Goal: Task Accomplishment & Management: Manage account settings

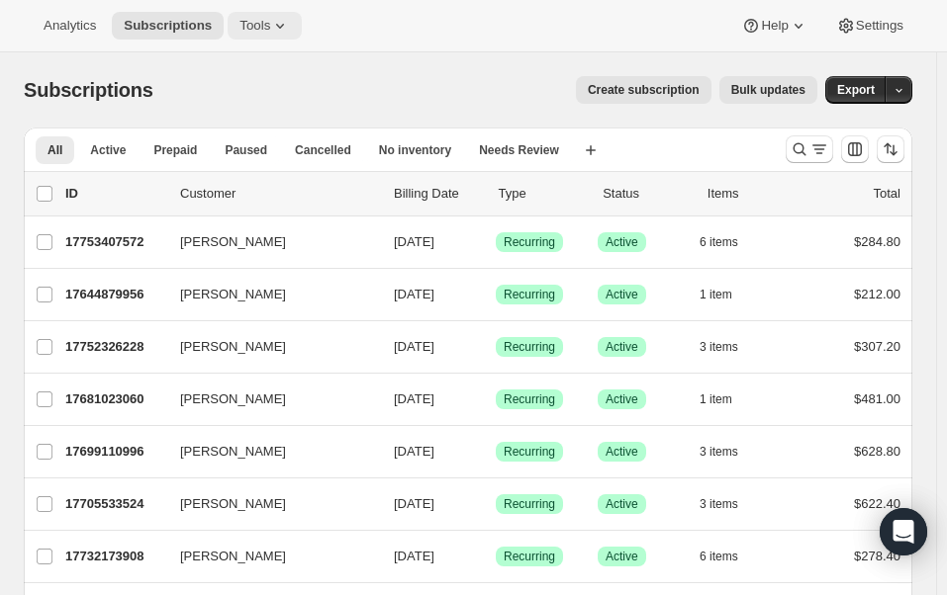
click at [249, 18] on span "Tools" at bounding box center [254, 26] width 31 height 16
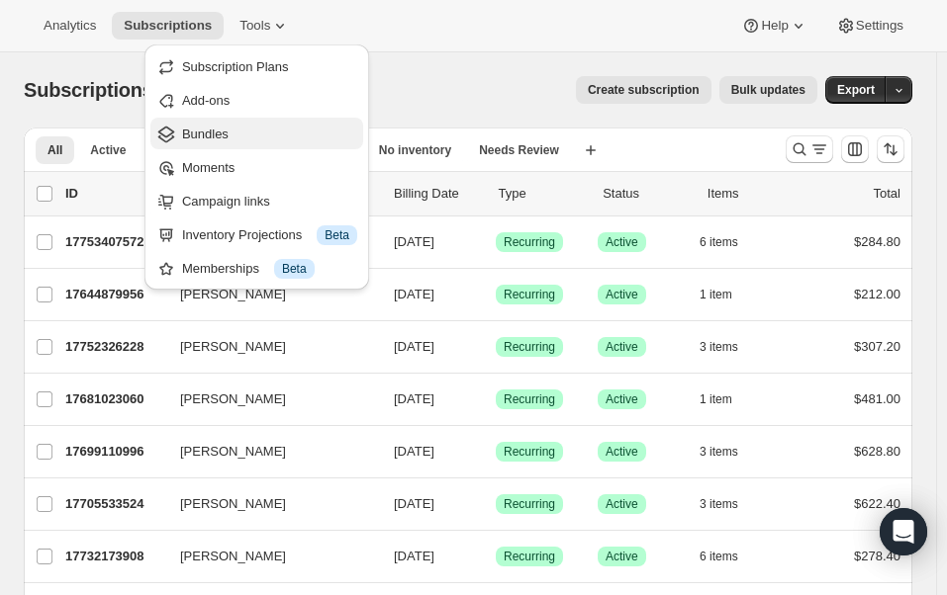
click at [223, 139] on span "Bundles" at bounding box center [205, 134] width 46 height 15
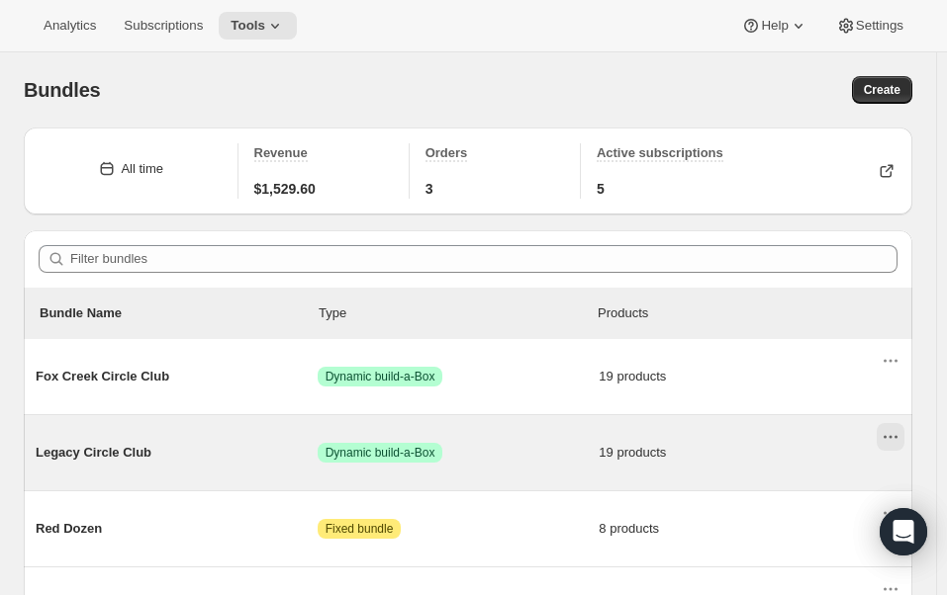
click at [904, 441] on button "Actions for Legacy Circle Club" at bounding box center [890, 437] width 28 height 28
click at [120, 454] on span "Legacy Circle Club" at bounding box center [177, 453] width 282 height 20
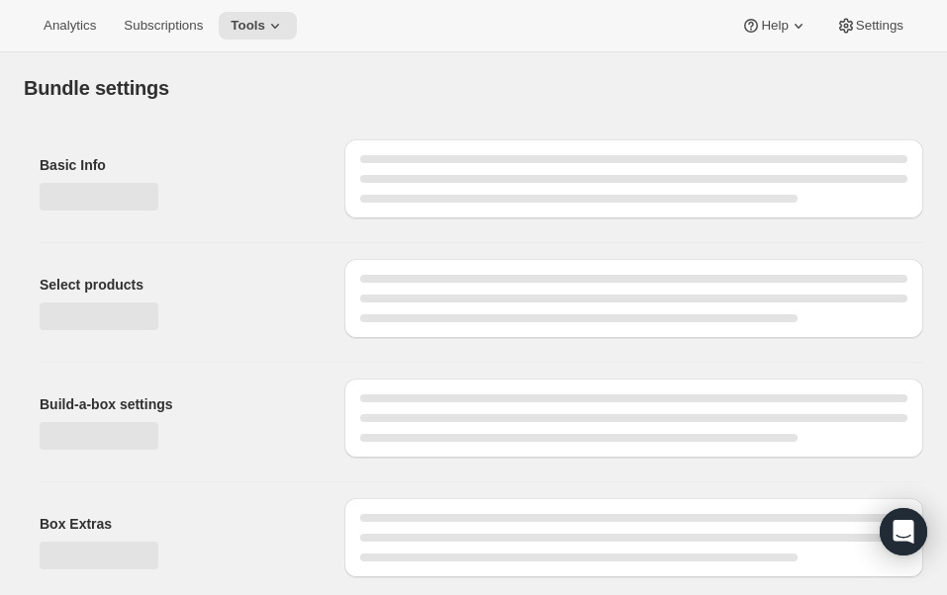
type input "Legacy Circle Club"
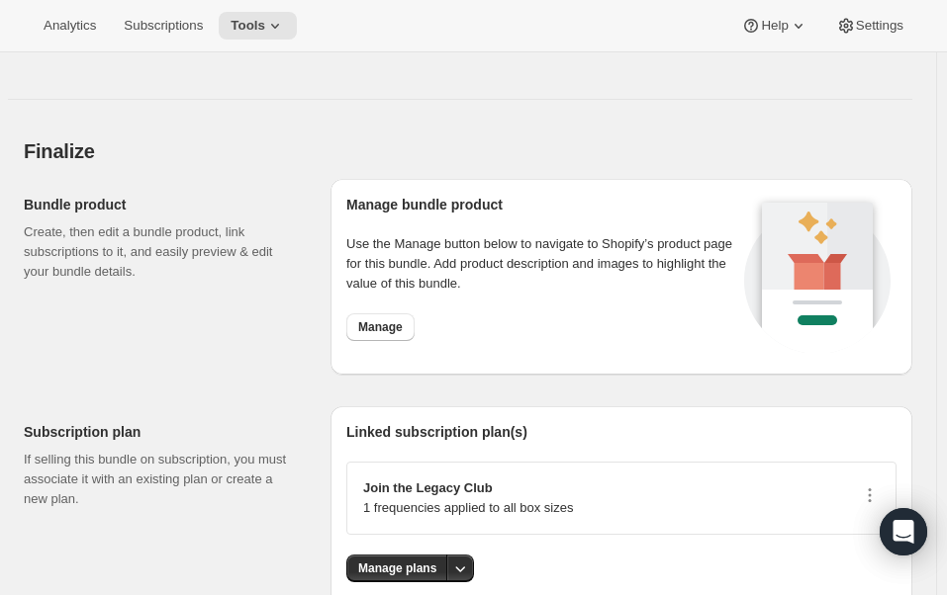
scroll to position [2858, 0]
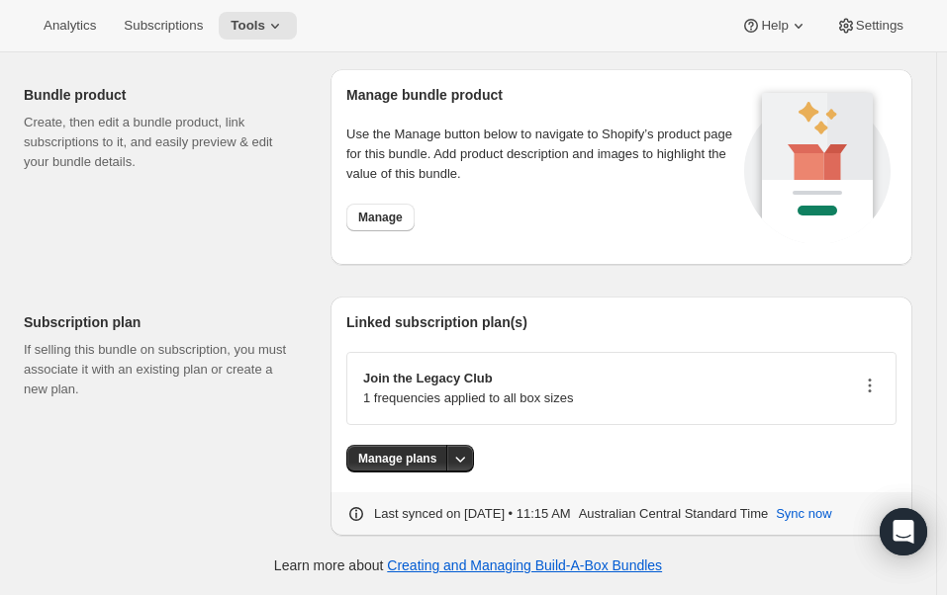
click at [874, 395] on icon "button" at bounding box center [870, 386] width 20 height 20
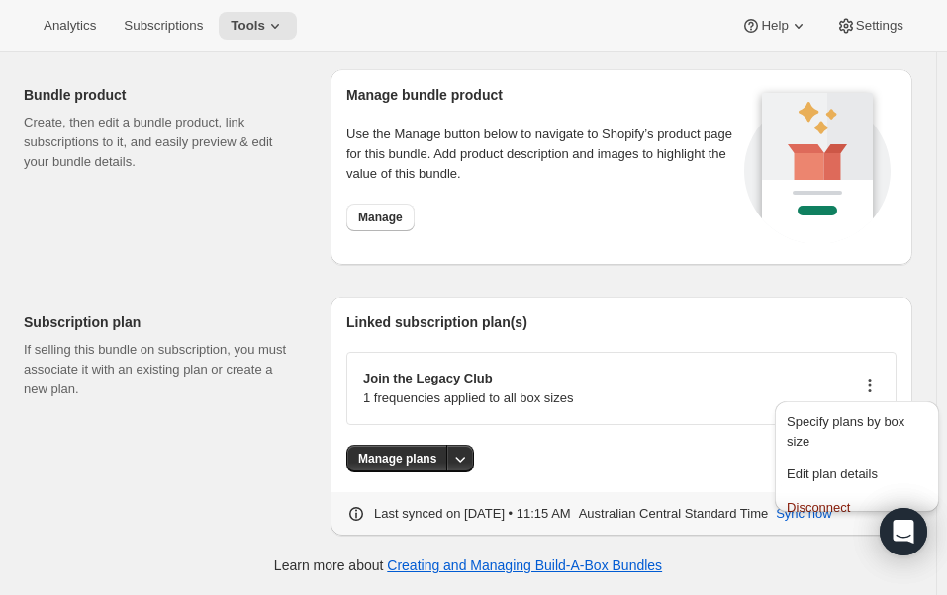
click at [871, 387] on icon "button" at bounding box center [870, 386] width 3 height 3
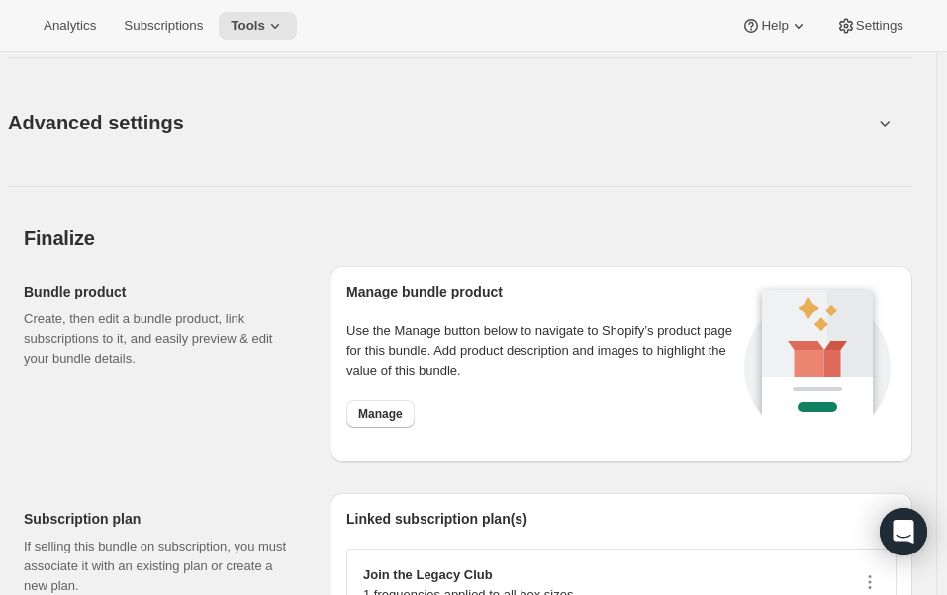
scroll to position [2660, 0]
click at [882, 26] on span "Settings" at bounding box center [879, 26] width 47 height 16
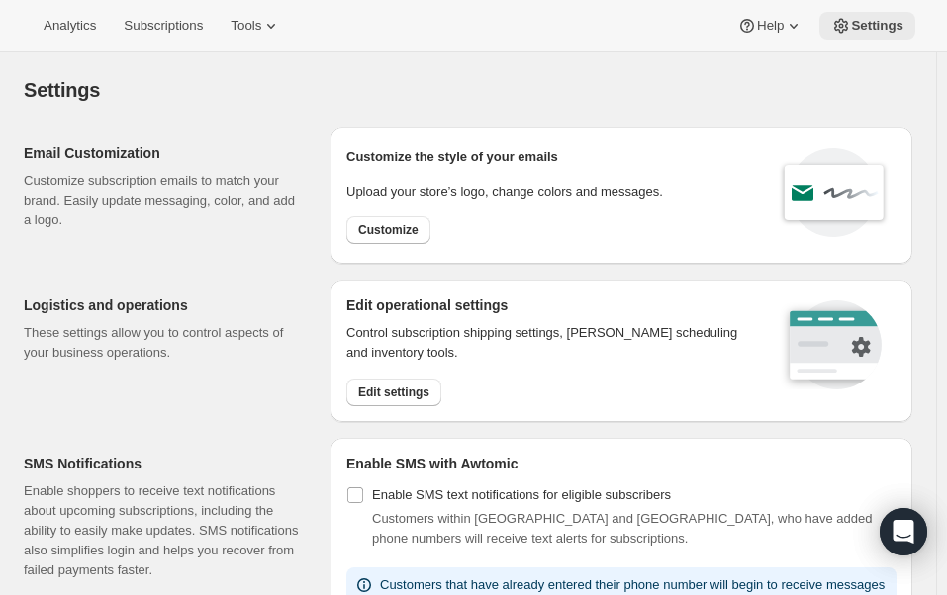
click at [862, 29] on span "Settings" at bounding box center [877, 26] width 52 height 16
click at [863, 28] on span "Settings" at bounding box center [877, 26] width 52 height 16
click at [865, 32] on span "Settings" at bounding box center [877, 26] width 52 height 16
click at [409, 387] on span "Edit settings" at bounding box center [393, 393] width 71 height 16
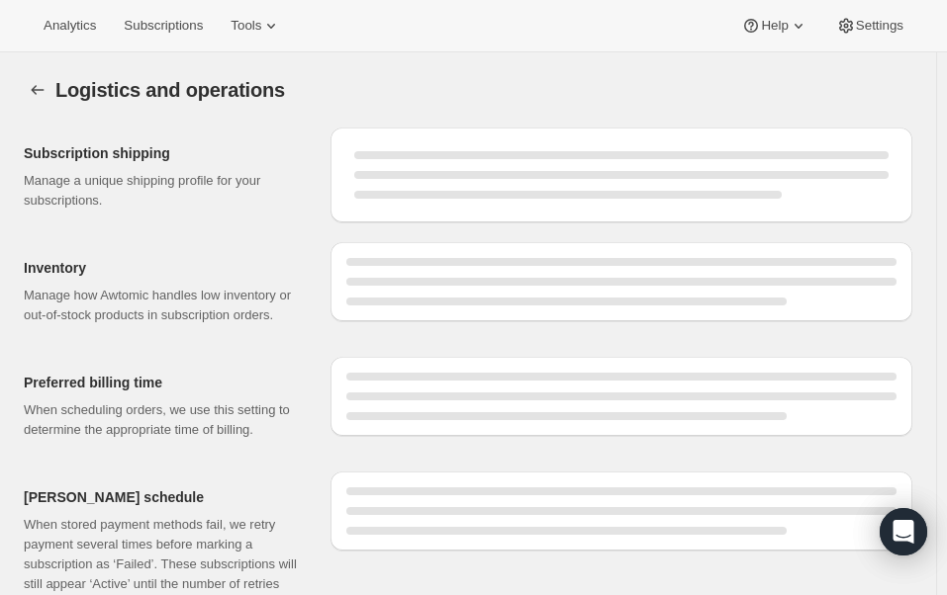
select select "DAY"
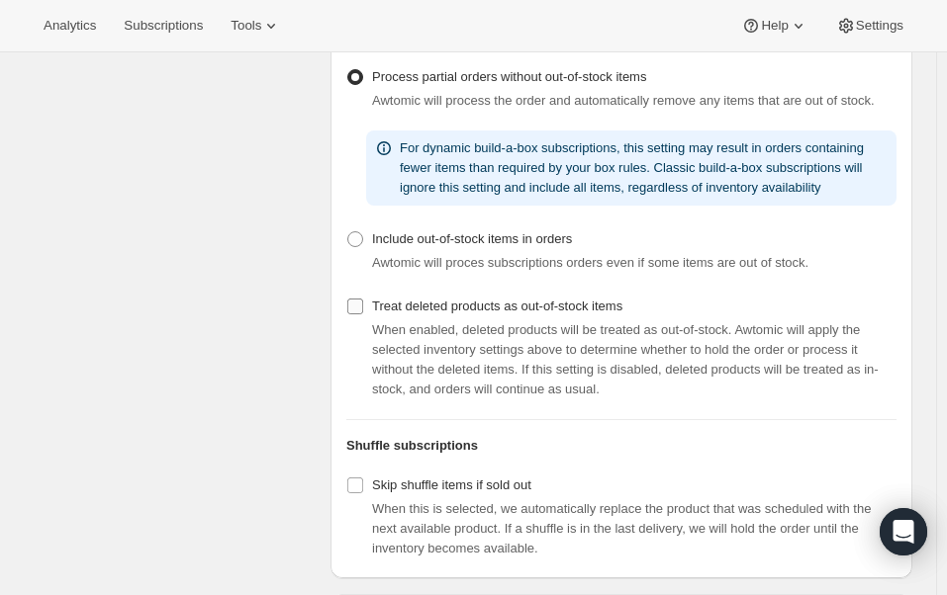
scroll to position [396, 0]
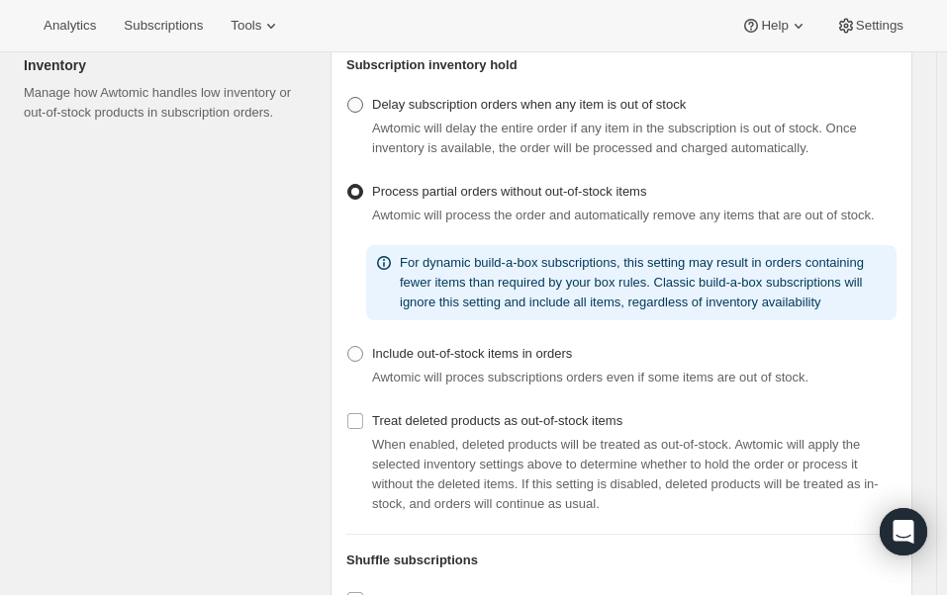
click at [358, 101] on span at bounding box center [355, 105] width 16 height 16
click at [348, 98] on input "Delay subscription orders when any item is out of stock" at bounding box center [347, 97] width 1 height 1
radio input "true"
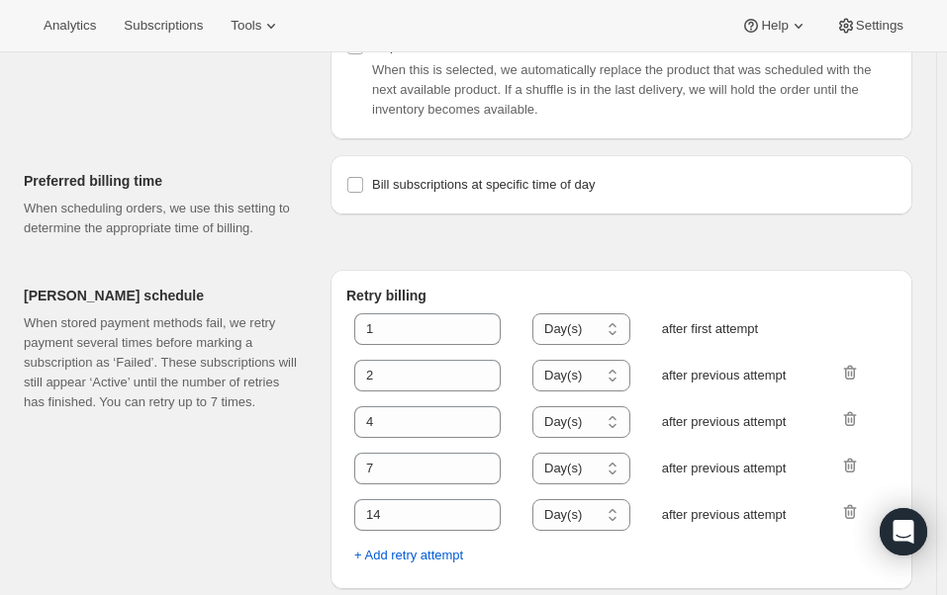
scroll to position [958, 0]
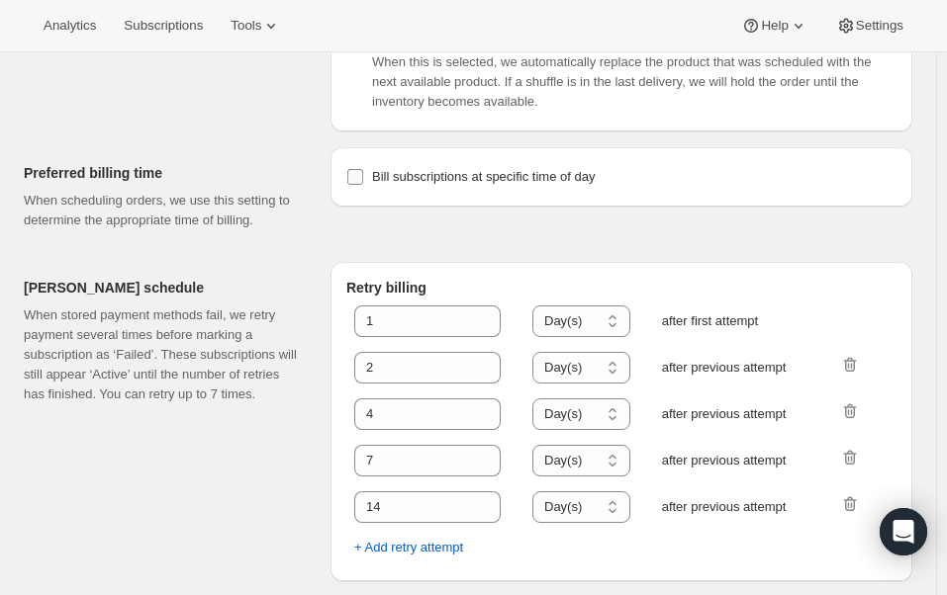
click at [542, 182] on span "Bill subscriptions at specific time of day" at bounding box center [483, 176] width 223 height 15
click at [363, 182] on input "Bill subscriptions at specific time of day" at bounding box center [355, 177] width 16 height 16
checkbox input "true"
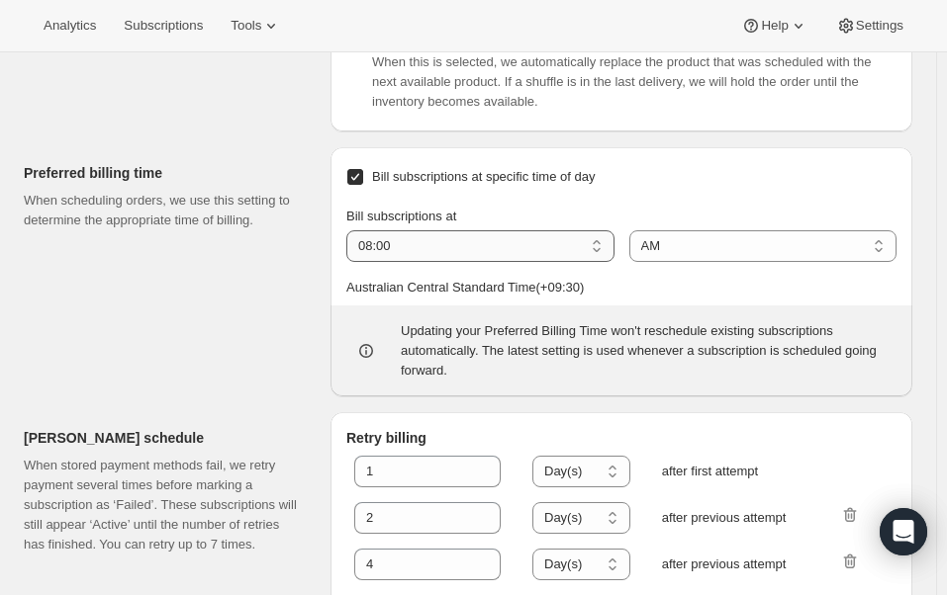
click at [602, 239] on select "01:00 02:00 03:00 04:00 05:00 06:00 07:00 08:00 09:00 10:00 11:00 12:00" at bounding box center [480, 246] width 268 height 32
select select "09:00"
click at [349, 230] on select "01:00 02:00 03:00 04:00 05:00 06:00 07:00 08:00 09:00 10:00 11:00 12:00" at bounding box center [480, 246] width 268 height 32
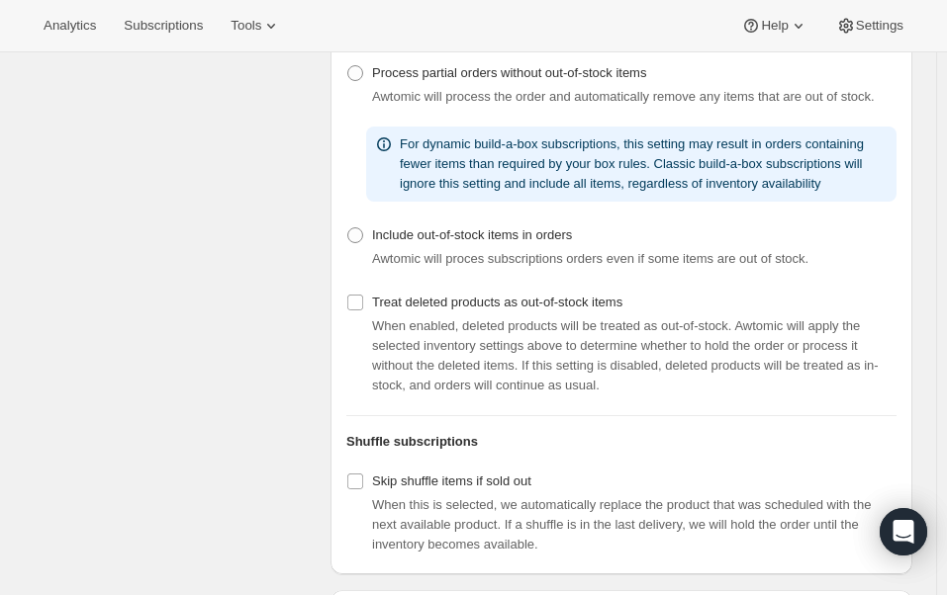
scroll to position [681, 0]
click at [895, 27] on span "Settings" at bounding box center [879, 26] width 47 height 16
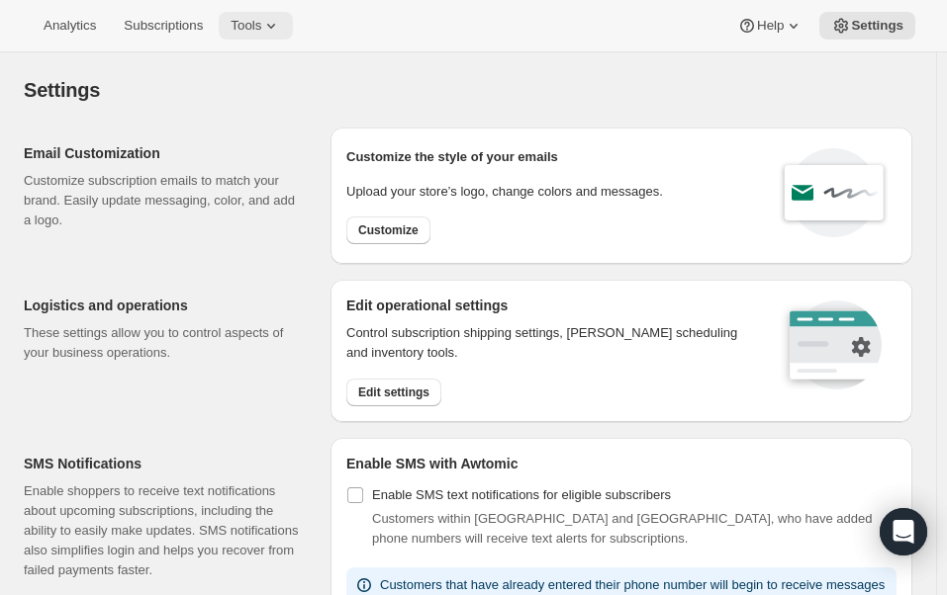
click at [241, 36] on button "Tools" at bounding box center [256, 26] width 74 height 28
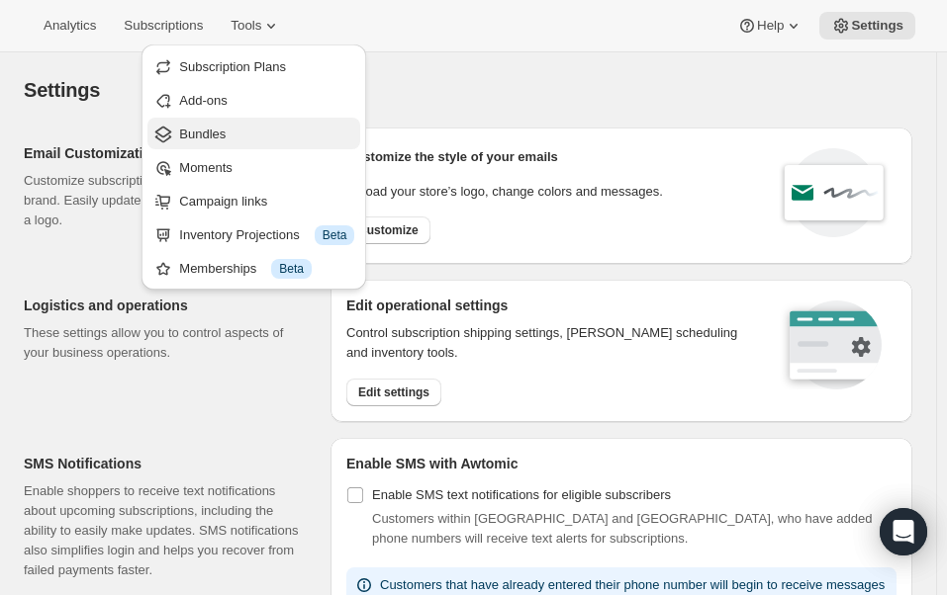
click at [225, 139] on span "Bundles" at bounding box center [266, 135] width 175 height 20
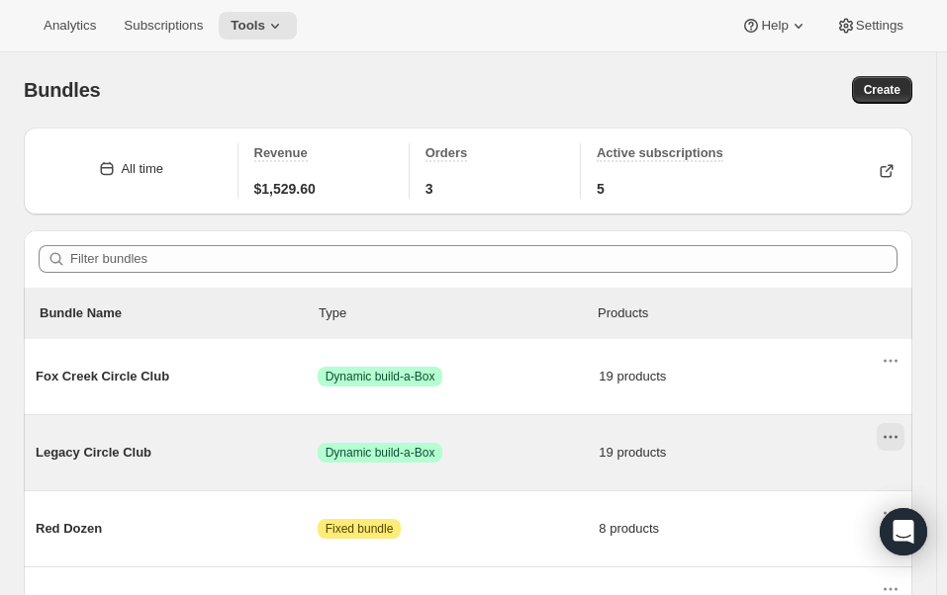
click at [886, 437] on icon "Actions for Legacy Circle Club" at bounding box center [884, 437] width 3 height 3
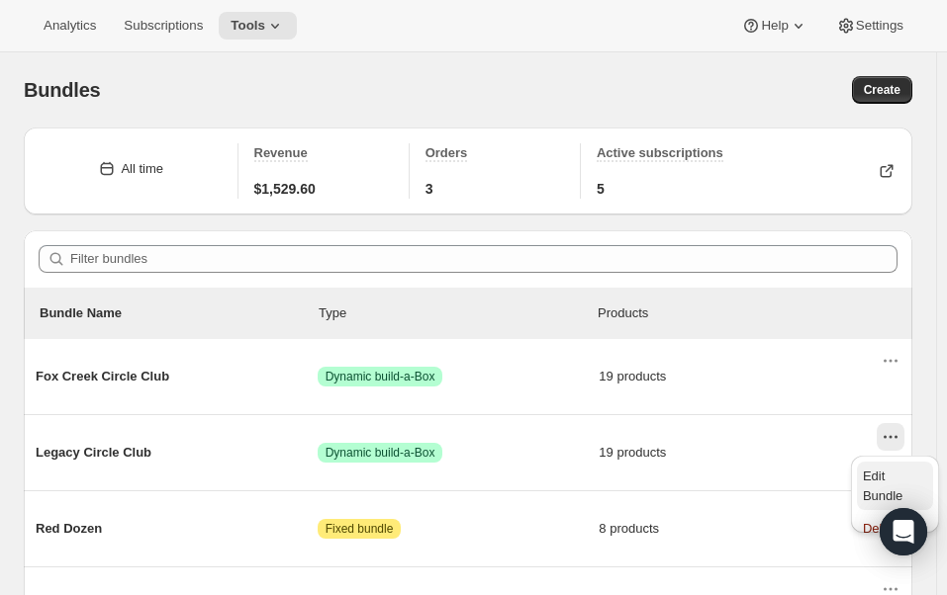
click at [874, 482] on span "Edit Bundle" at bounding box center [883, 486] width 40 height 35
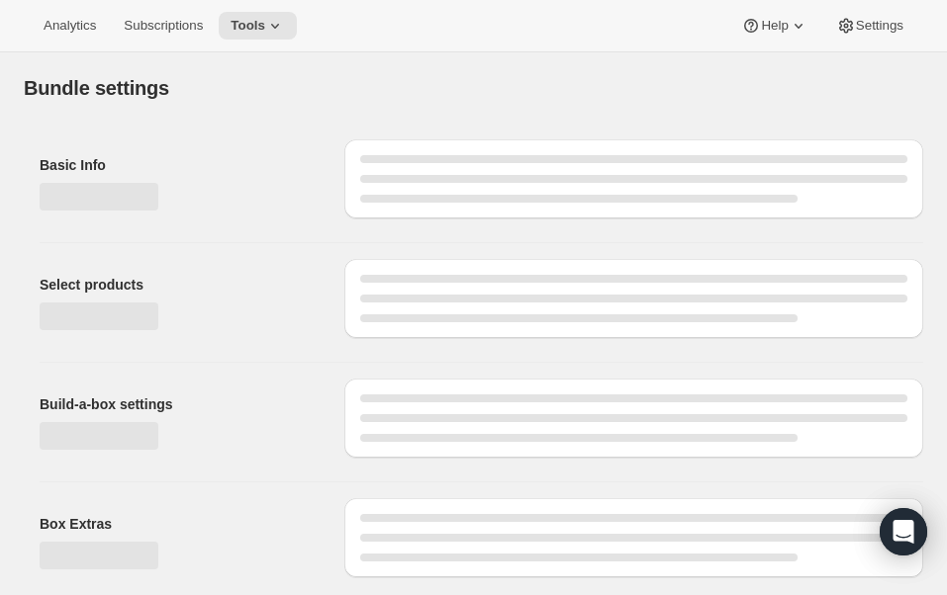
type input "Legacy Circle Club"
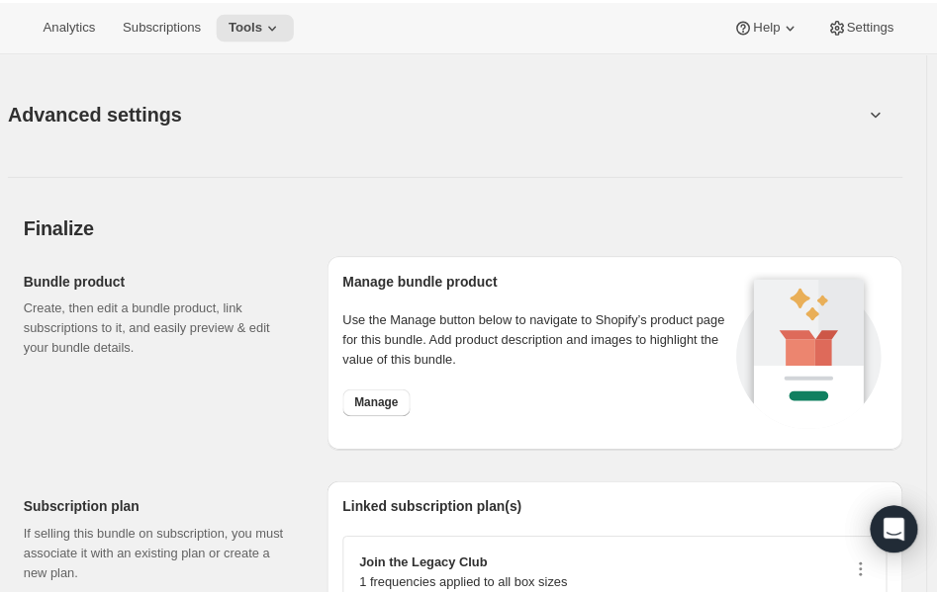
scroll to position [2770, 0]
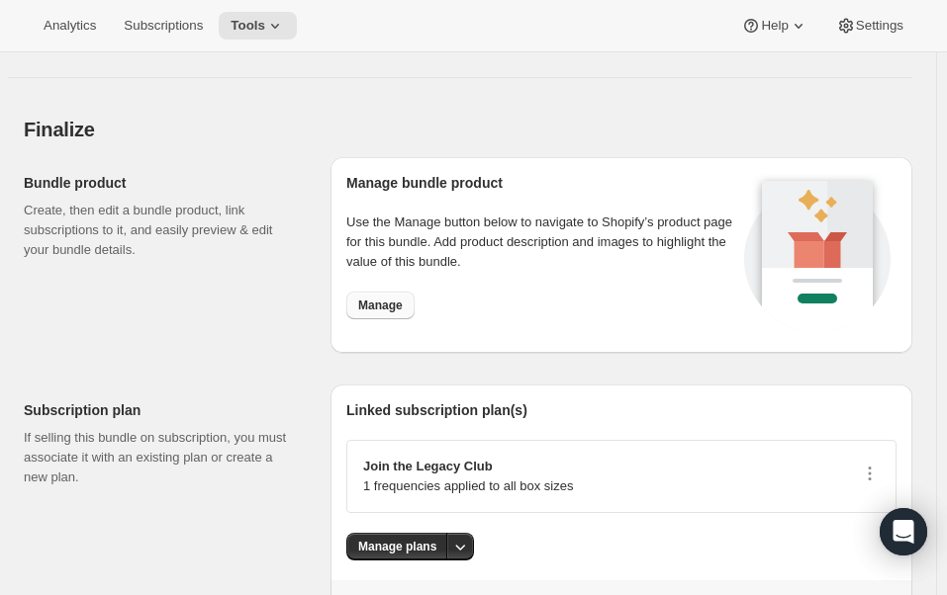
click at [387, 303] on span "Manage" at bounding box center [380, 306] width 45 height 16
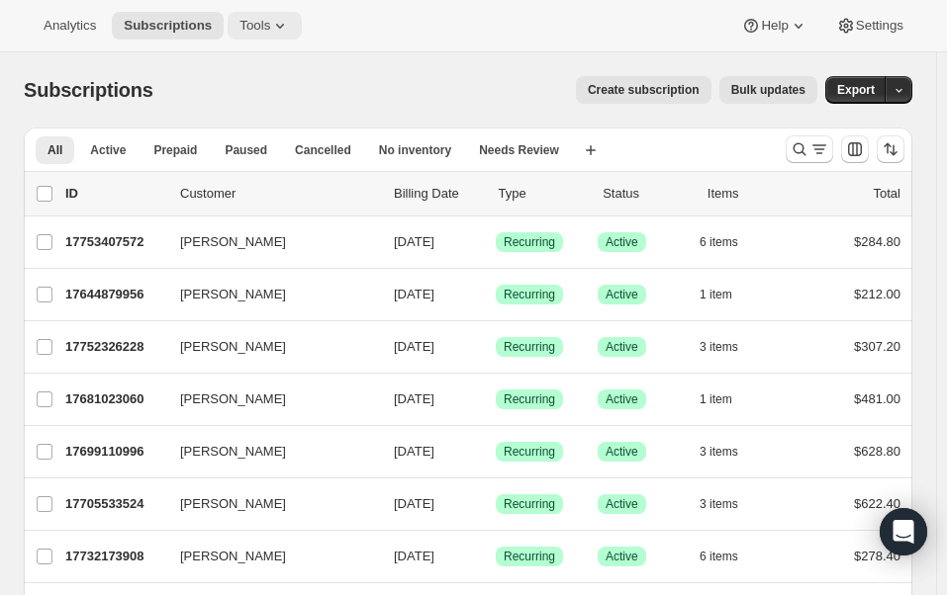
click at [273, 16] on icon at bounding box center [280, 26] width 20 height 20
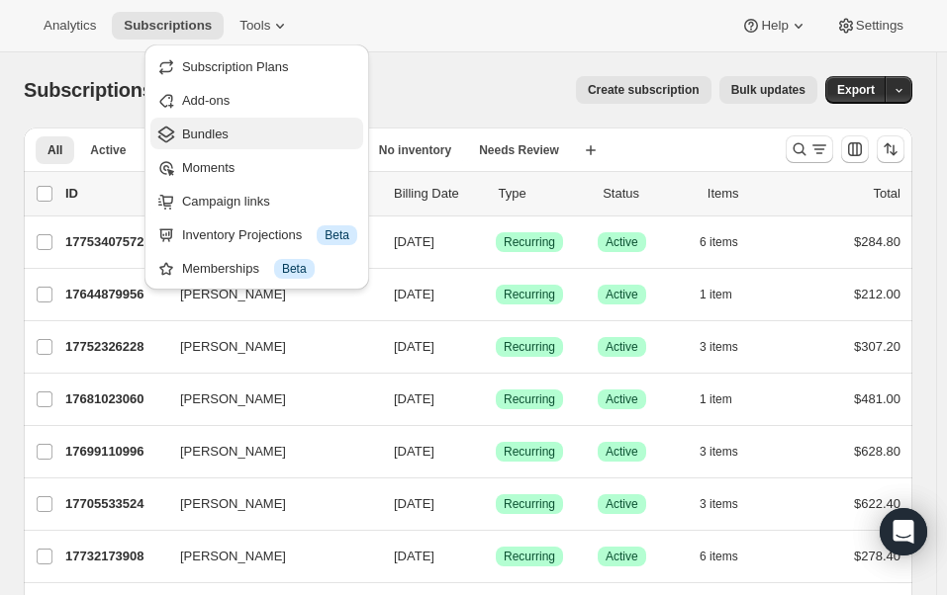
click at [218, 142] on span "Bundles" at bounding box center [269, 135] width 175 height 20
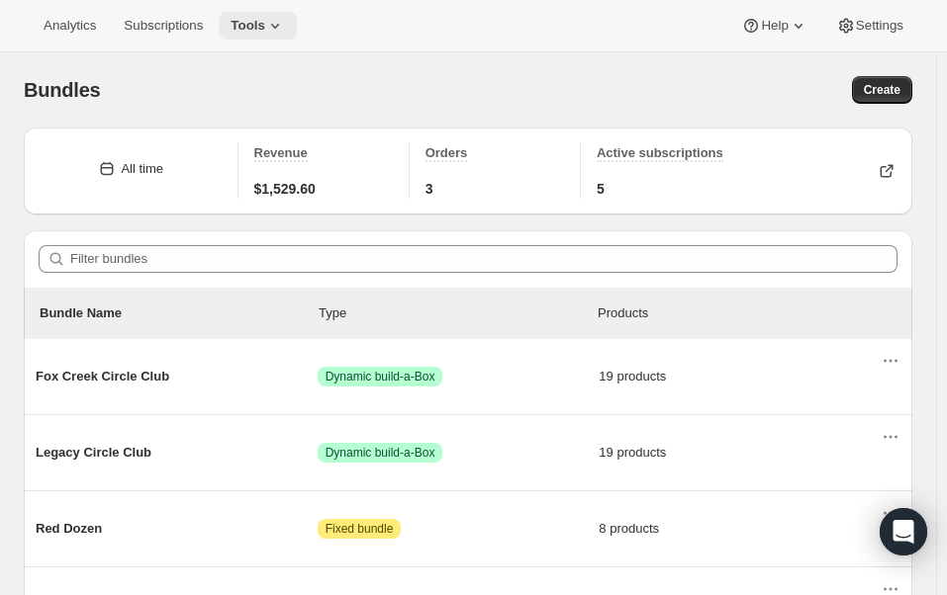
click at [259, 37] on button "Tools" at bounding box center [258, 26] width 78 height 28
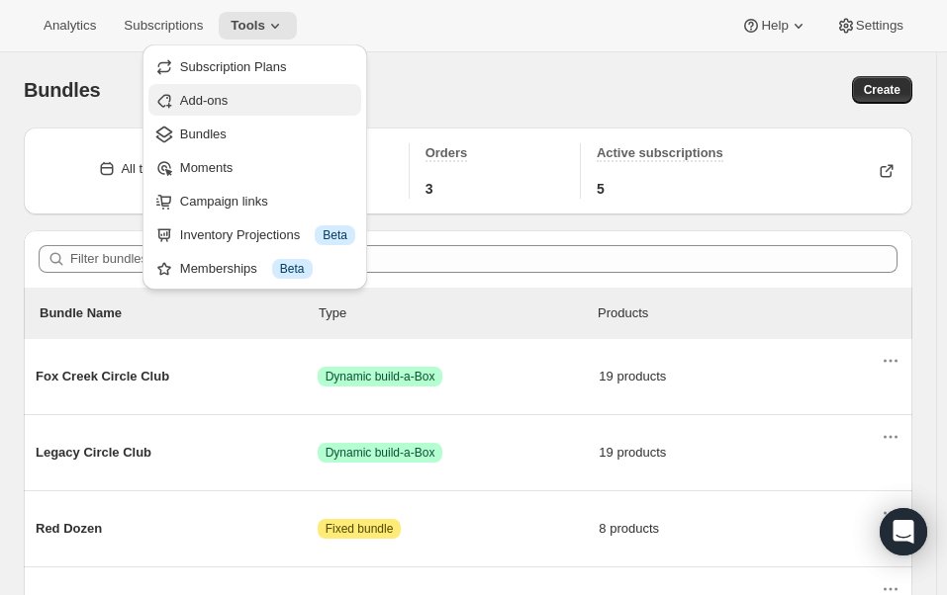
click at [223, 85] on button "Add-ons" at bounding box center [254, 100] width 213 height 32
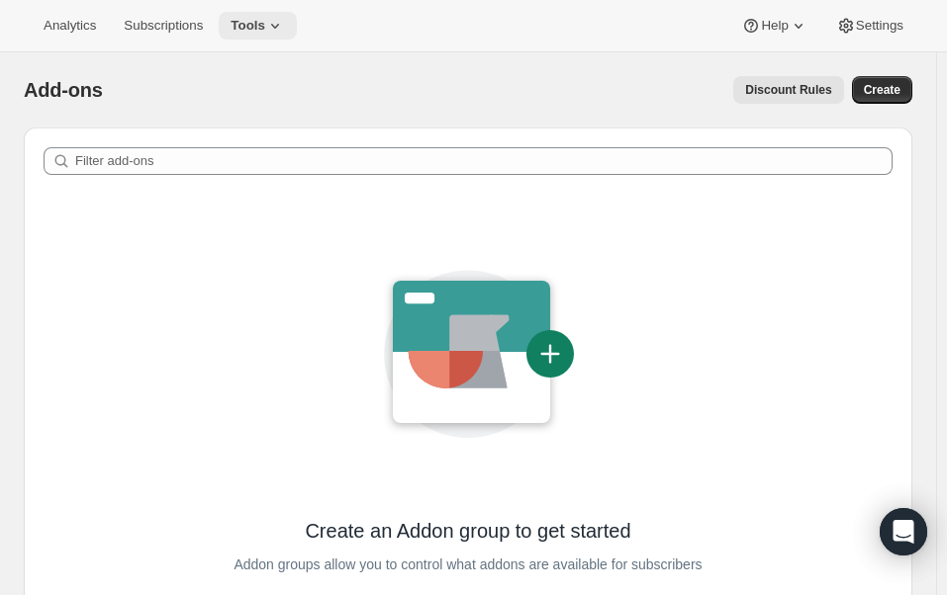
click at [251, 34] on span "Tools" at bounding box center [247, 26] width 35 height 16
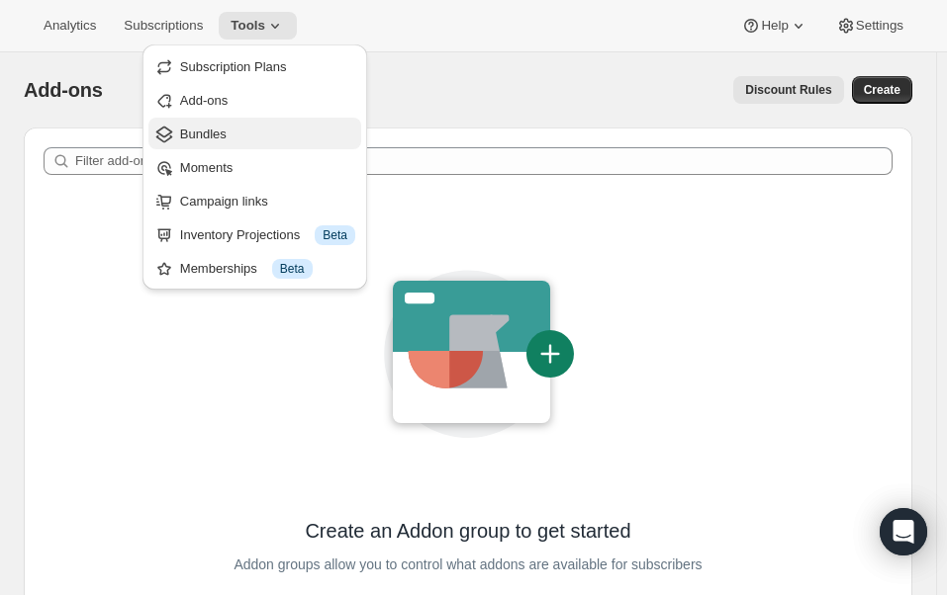
click at [230, 132] on span "Bundles" at bounding box center [267, 135] width 175 height 20
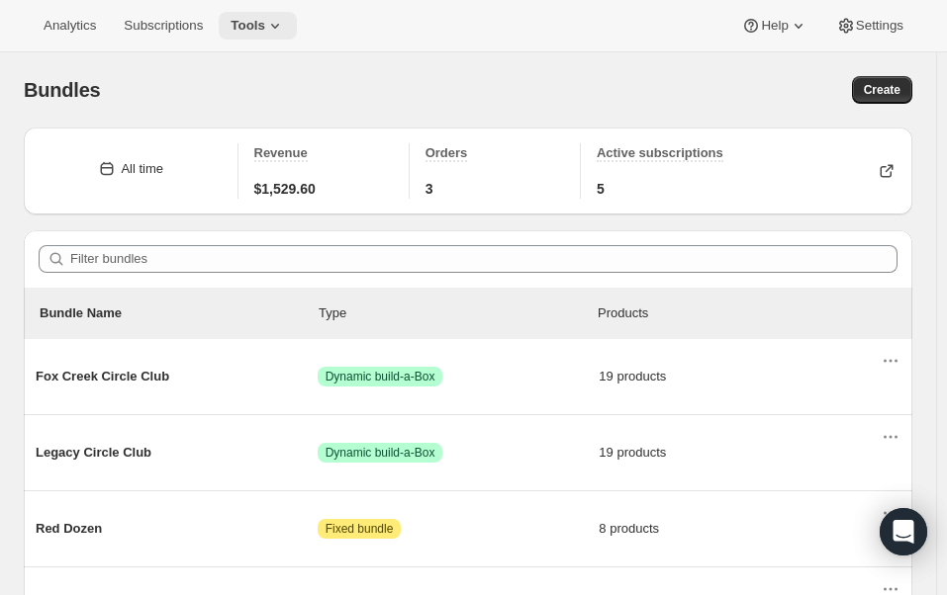
click at [253, 18] on span "Tools" at bounding box center [247, 26] width 35 height 16
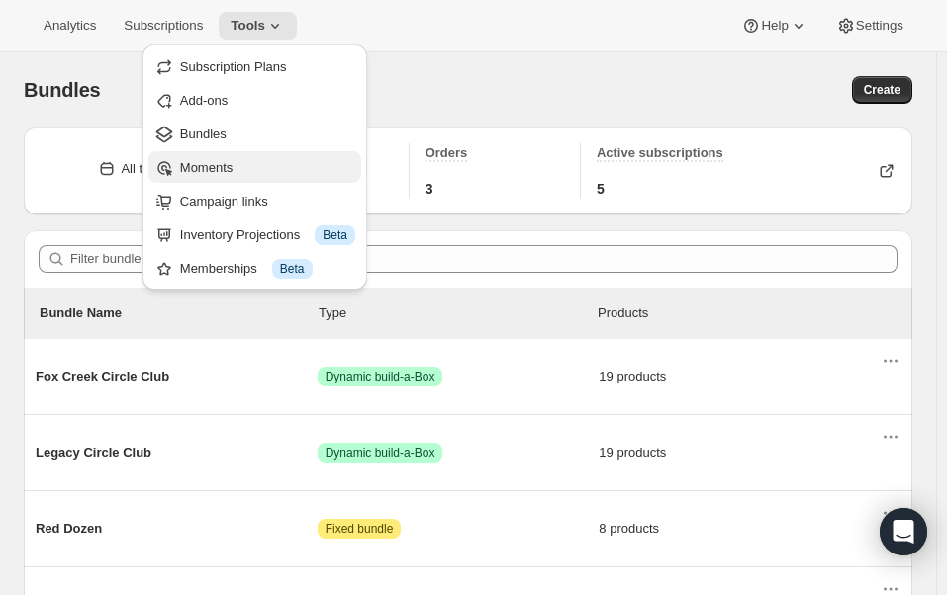
click at [265, 165] on span "Moments" at bounding box center [267, 168] width 175 height 20
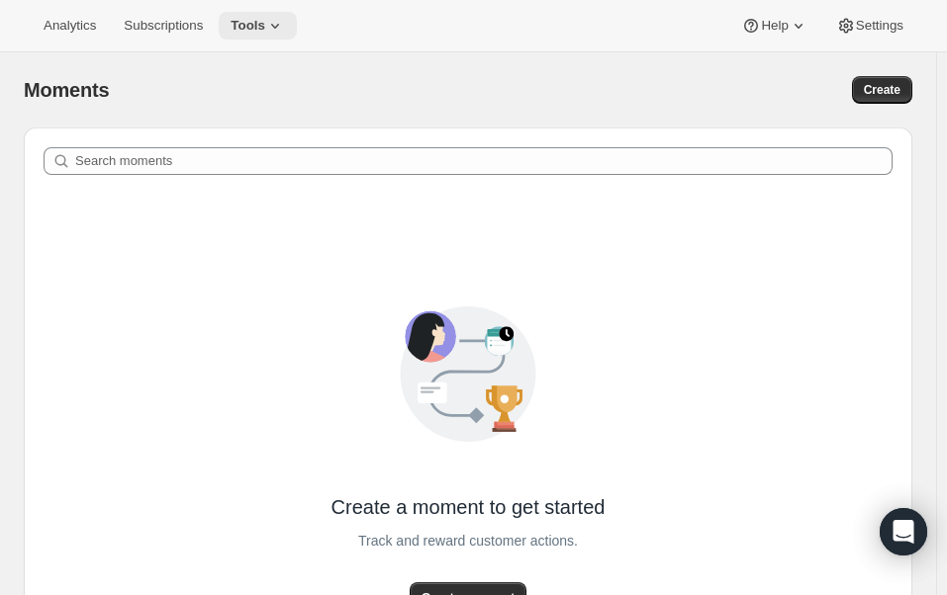
click at [272, 27] on icon at bounding box center [275, 26] width 20 height 20
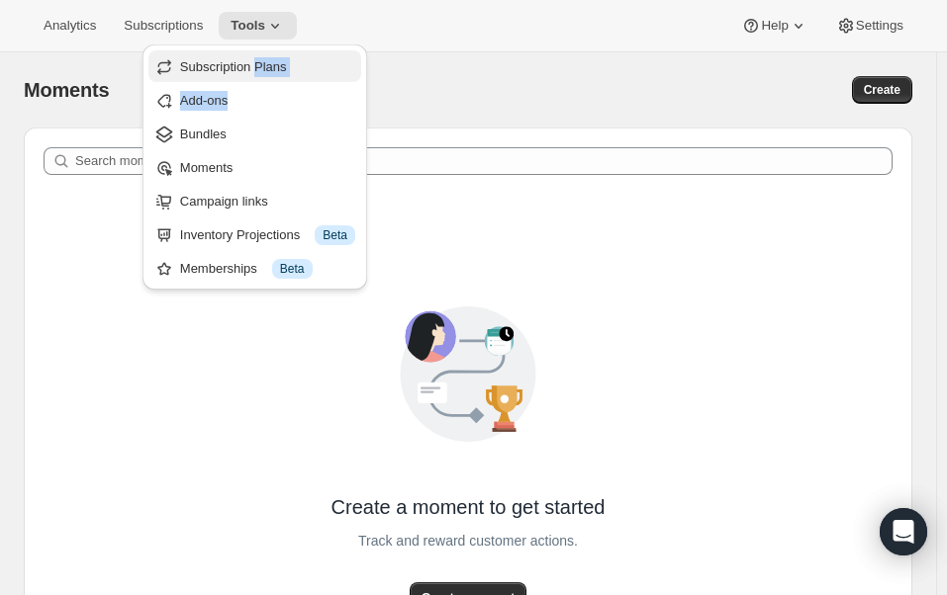
click at [255, 76] on ul "Subscription Plans Add-ons Bundles Moments Campaign links Inventory Projections…" at bounding box center [254, 166] width 213 height 233
click at [253, 66] on span "Subscription Plans" at bounding box center [233, 66] width 107 height 15
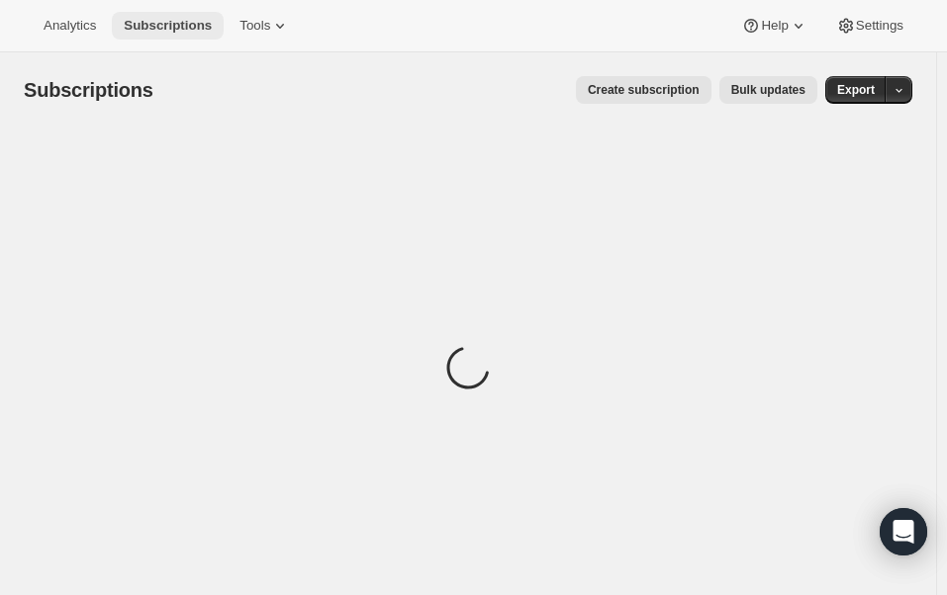
click at [140, 30] on span "Subscriptions" at bounding box center [168, 26] width 88 height 16
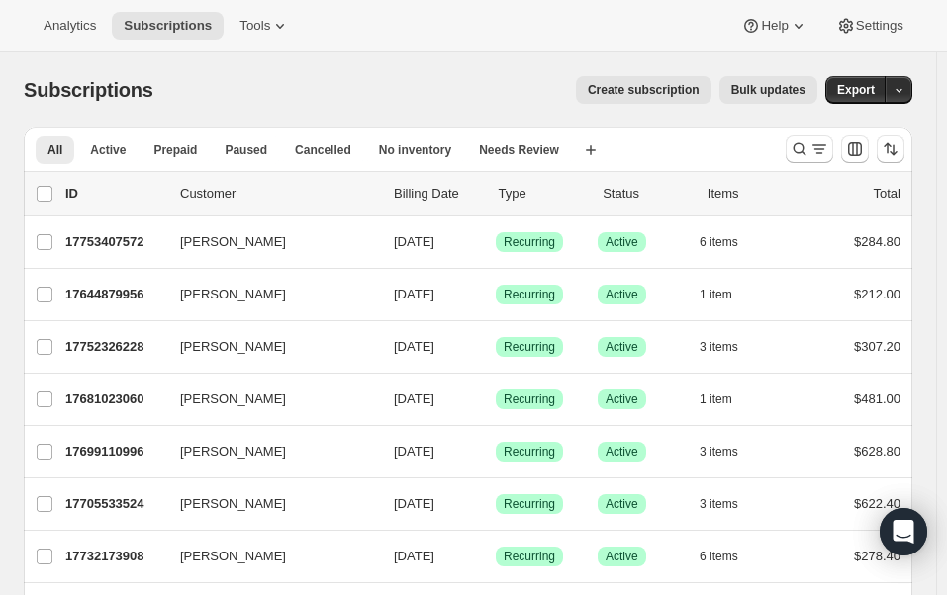
click at [761, 96] on span "Bulk updates" at bounding box center [768, 90] width 74 height 16
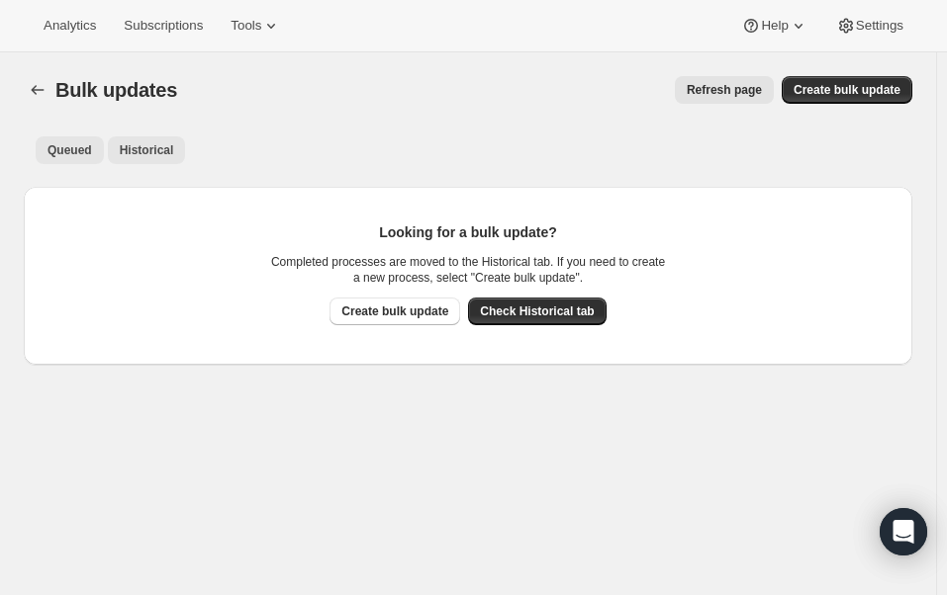
click at [145, 142] on span "Historical" at bounding box center [147, 150] width 54 height 16
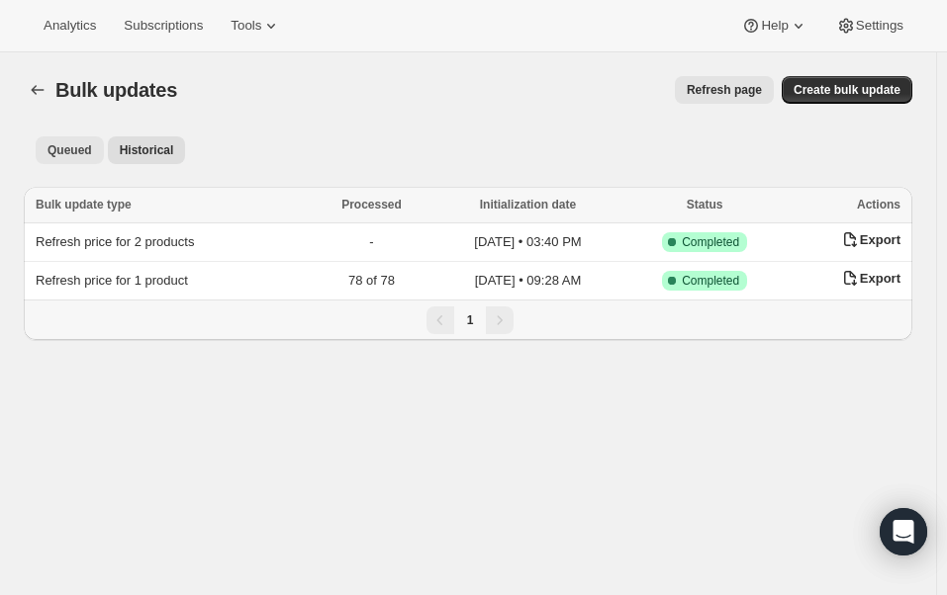
click at [64, 149] on span "Queued" at bounding box center [69, 150] width 45 height 16
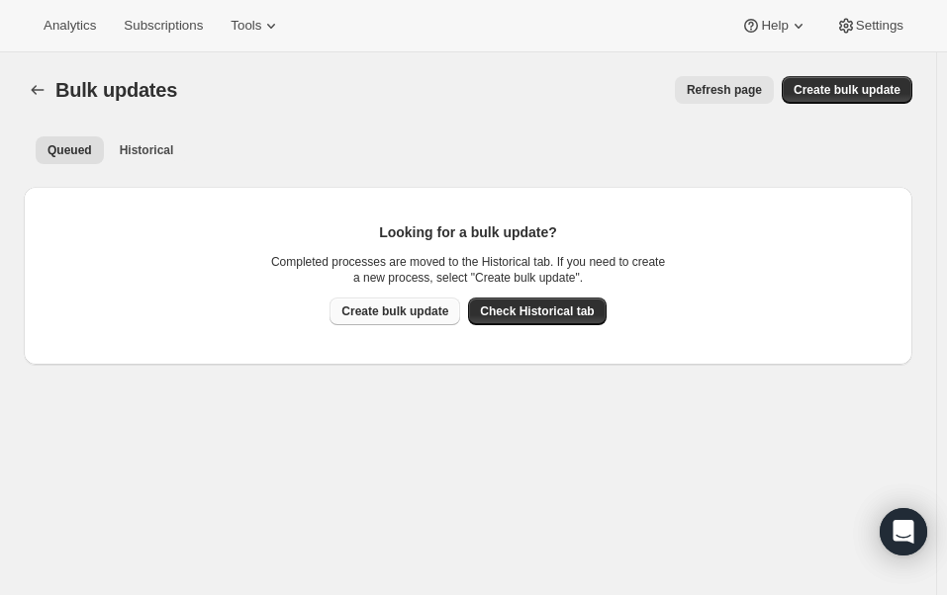
click at [404, 317] on span "Create bulk update" at bounding box center [394, 312] width 107 height 16
select select "14"
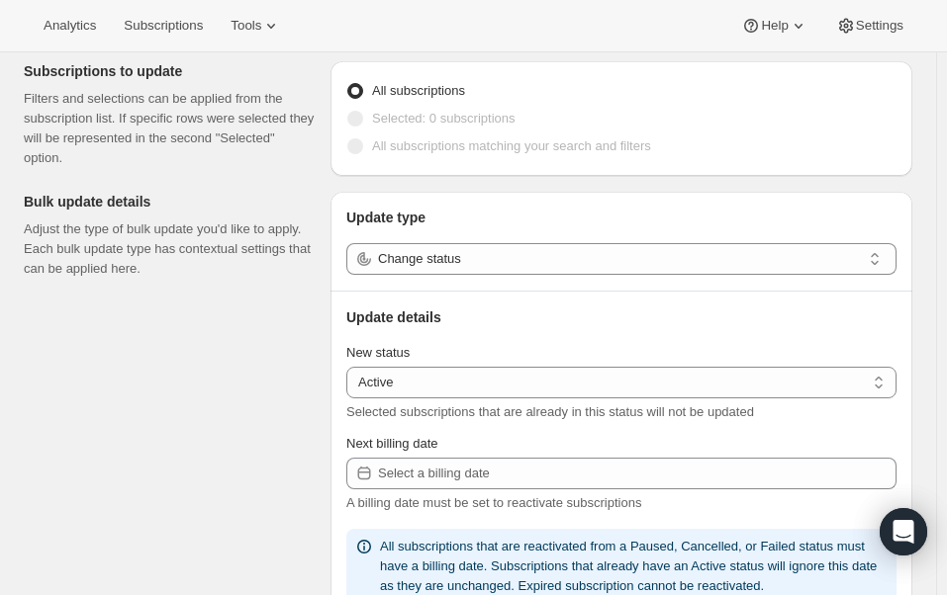
scroll to position [198, 0]
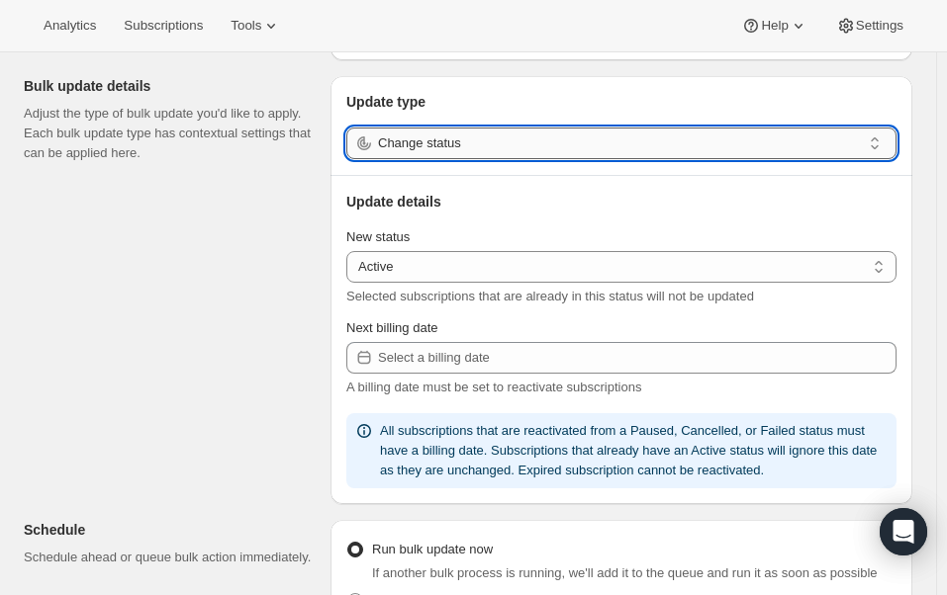
click at [520, 143] on input "Change status" at bounding box center [619, 144] width 483 height 32
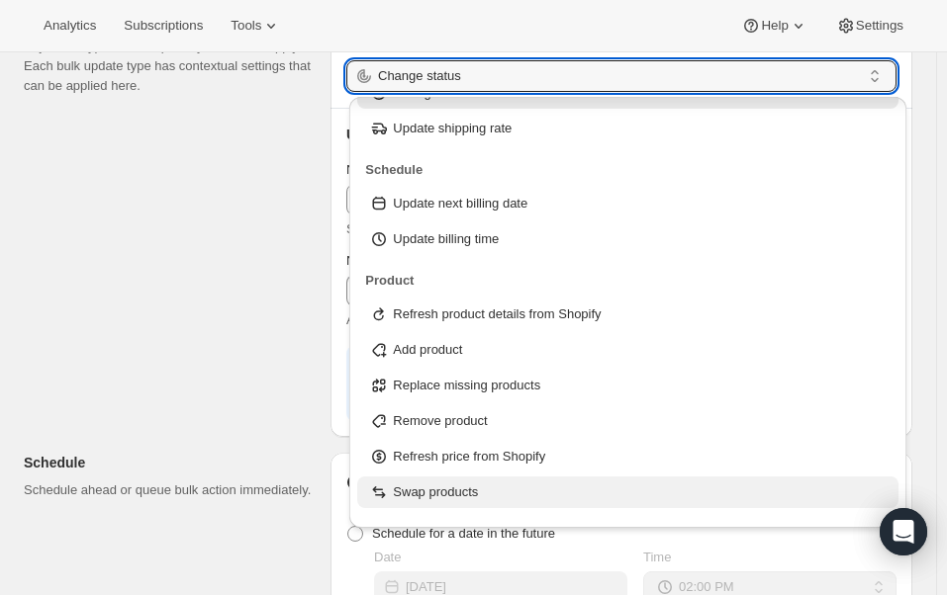
scroll to position [63, 0]
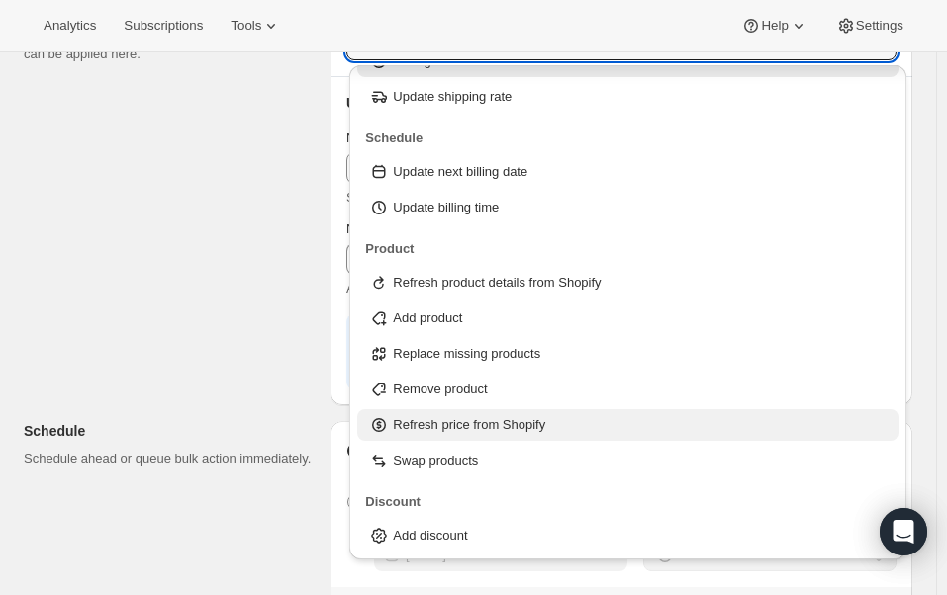
click at [526, 425] on p "Refresh price from Shopify" at bounding box center [469, 425] width 152 height 20
type input "Refresh price from Shopify"
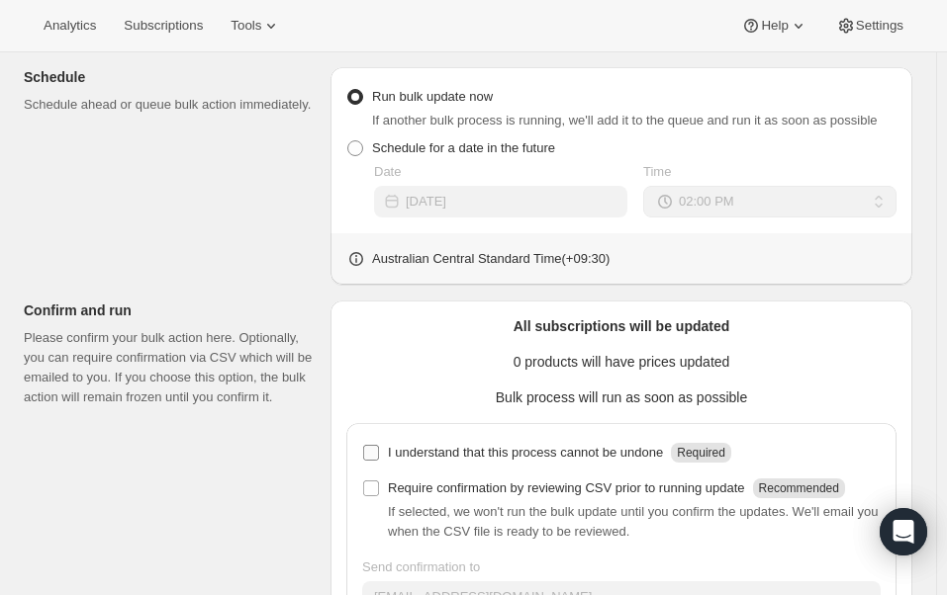
scroll to position [594, 0]
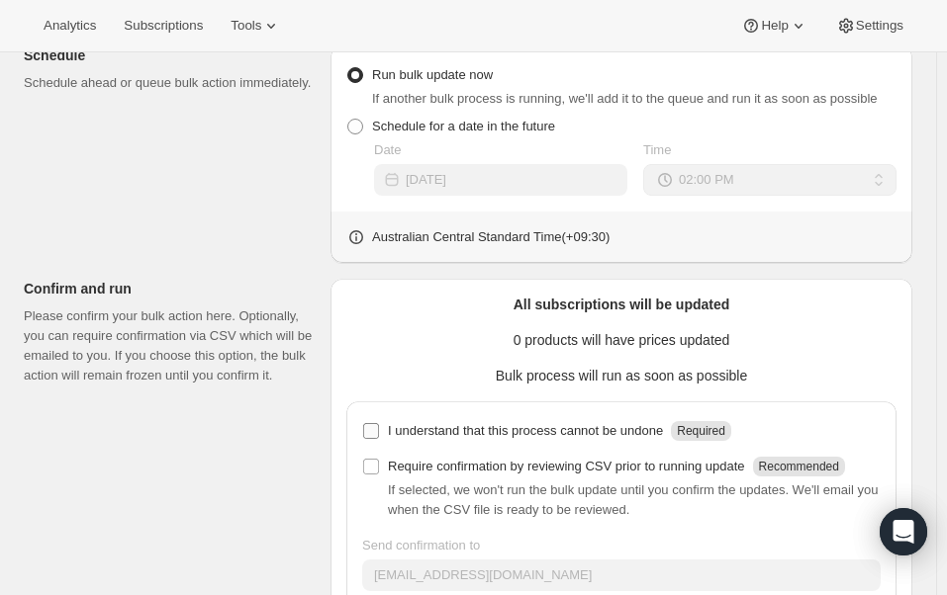
click at [370, 439] on span at bounding box center [371, 431] width 18 height 18
click at [370, 439] on input "I understand that this process cannot be undone Required" at bounding box center [371, 431] width 16 height 16
checkbox input "true"
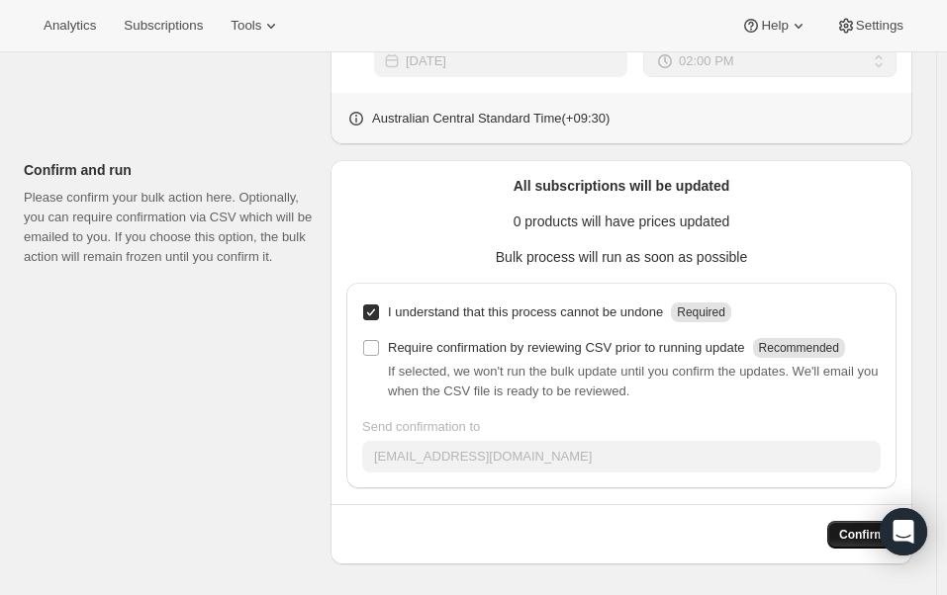
click at [849, 533] on button "Confirm" at bounding box center [861, 535] width 69 height 28
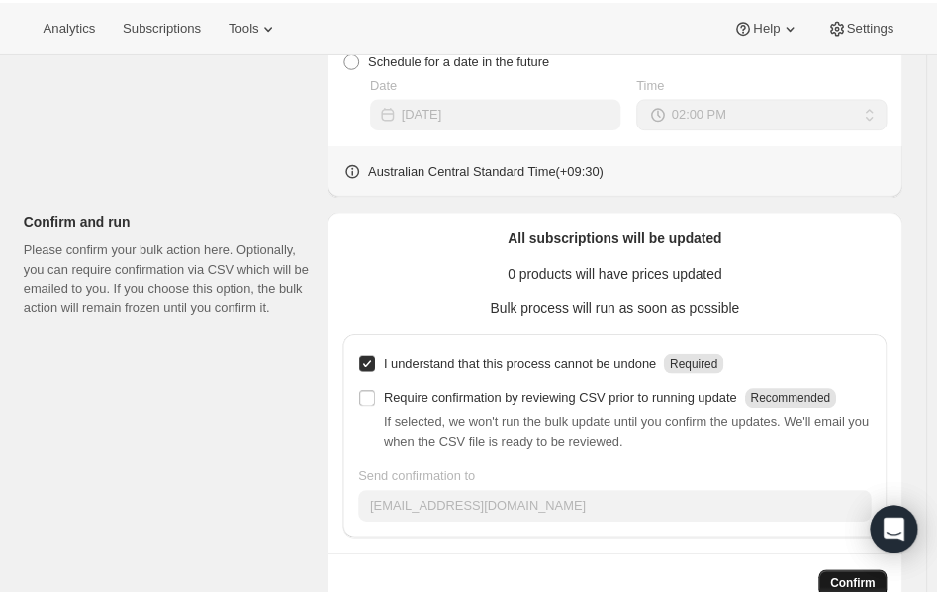
scroll to position [764, 0]
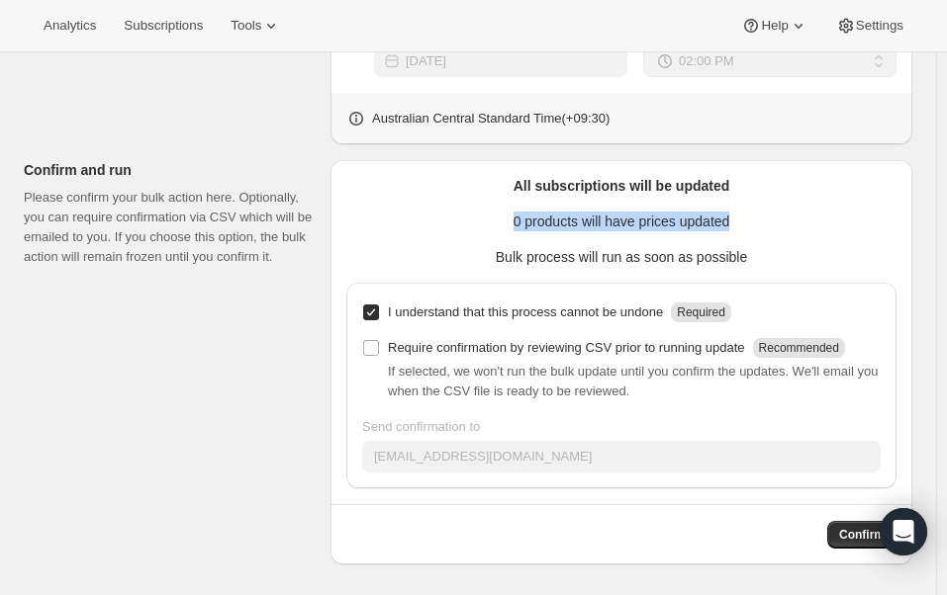
drag, startPoint x: 504, startPoint y: 223, endPoint x: 811, endPoint y: 220, distance: 306.7
click at [811, 220] on p "0 products will have prices updated" at bounding box center [621, 222] width 550 height 20
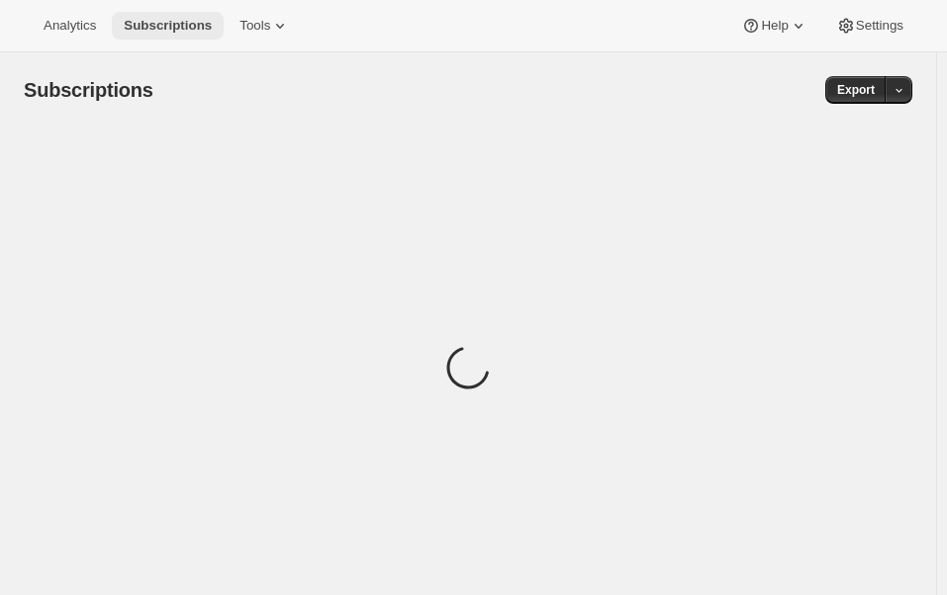
click at [158, 25] on span "Subscriptions" at bounding box center [168, 26] width 88 height 16
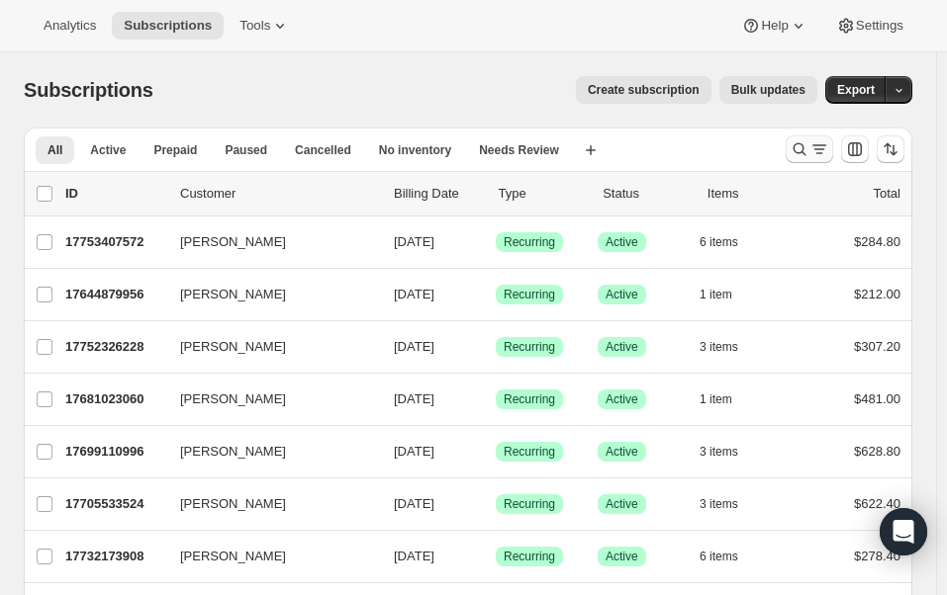
click at [801, 151] on icon "Search and filter results" at bounding box center [799, 149] width 20 height 20
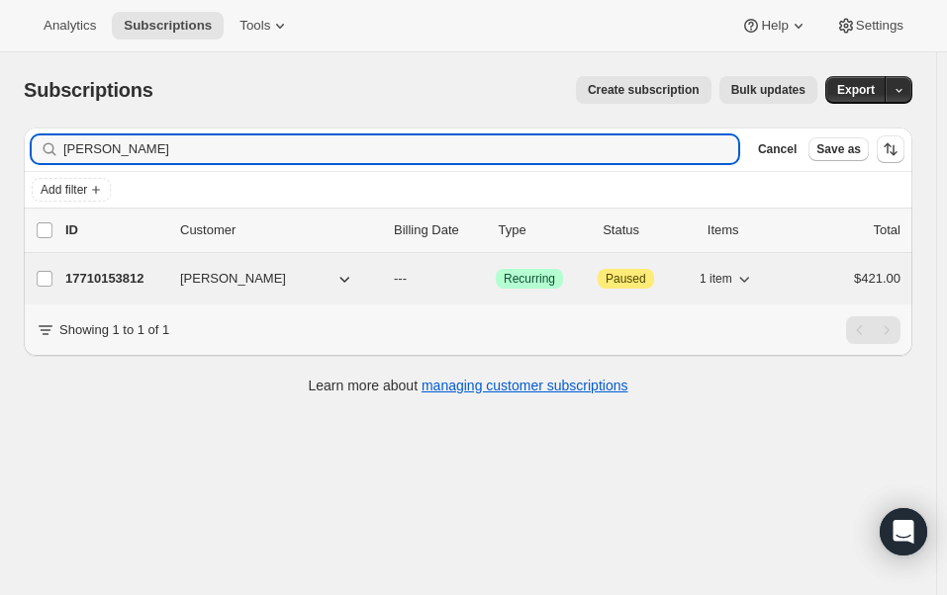
type input "stephen cr"
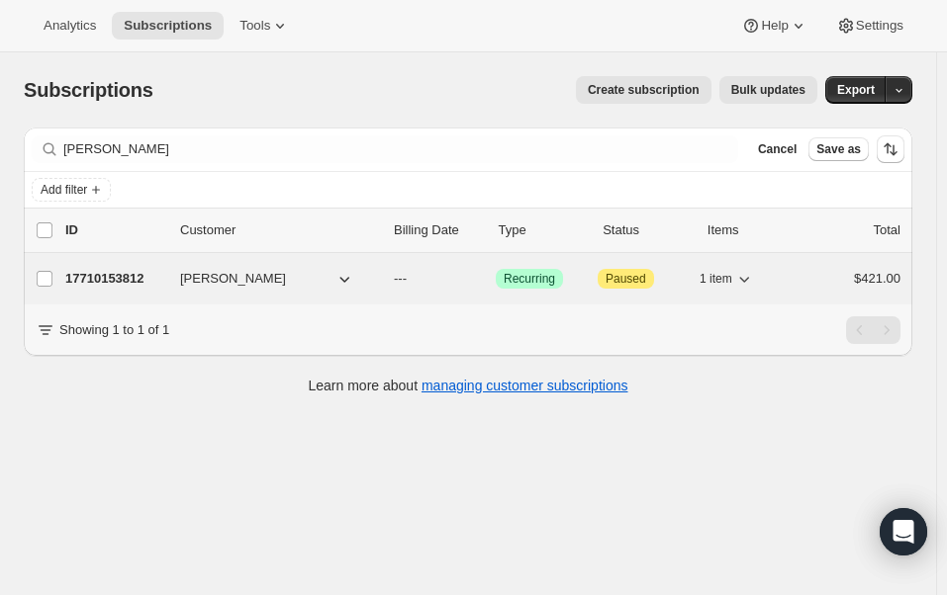
click at [221, 287] on span "Stephen Cross" at bounding box center [233, 279] width 106 height 20
click at [206, 265] on div "17710153812 Stephen Cross --- Success Recurring Attention Paused 1 item $421.00" at bounding box center [482, 279] width 835 height 28
click at [217, 289] on div "17710153812 Stephen Cross --- Success Recurring Attention Paused 1 item $421.00" at bounding box center [482, 279] width 835 height 28
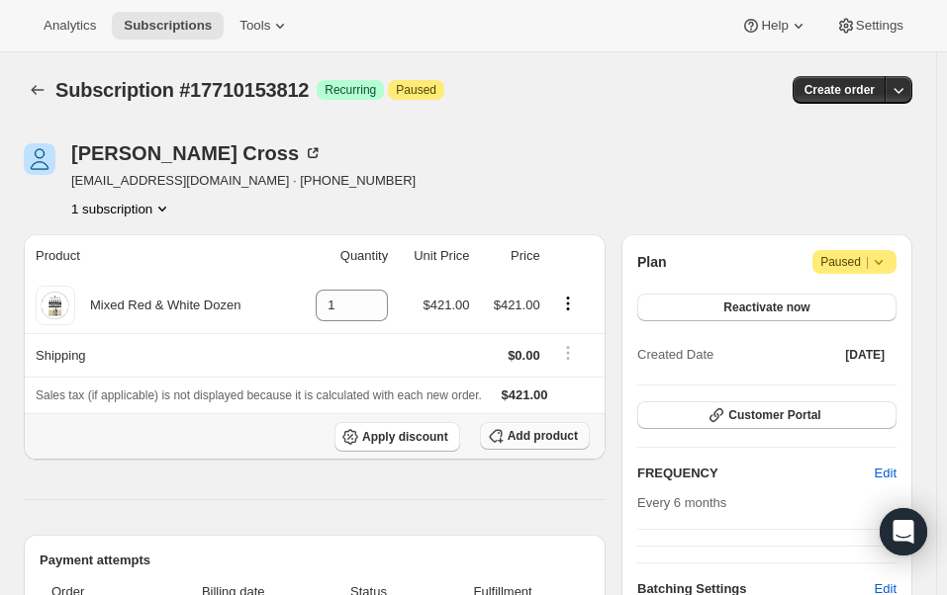
click at [538, 431] on span "Add product" at bounding box center [542, 436] width 70 height 16
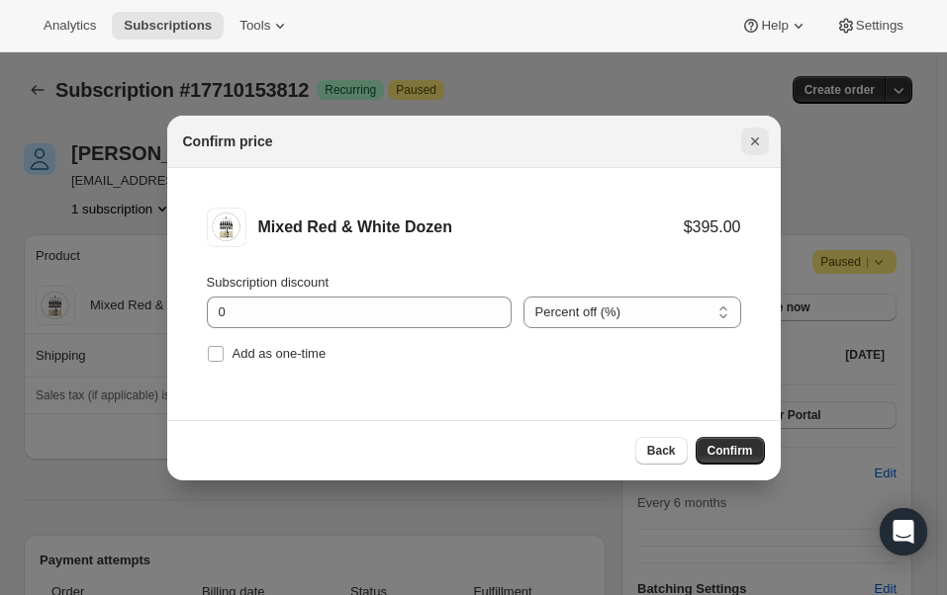
click at [751, 139] on icon "Close" at bounding box center [755, 142] width 20 height 20
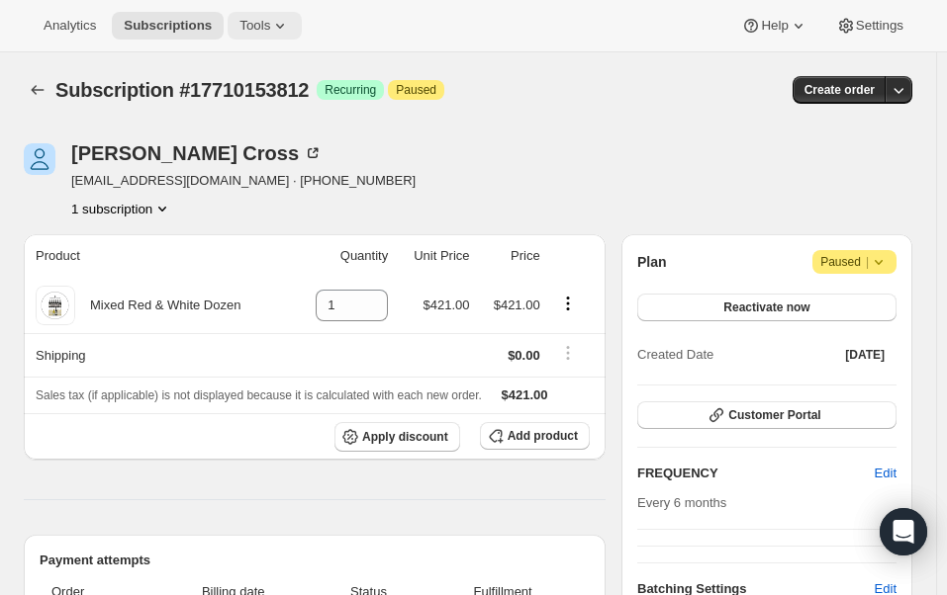
click at [255, 28] on span "Tools" at bounding box center [254, 26] width 31 height 16
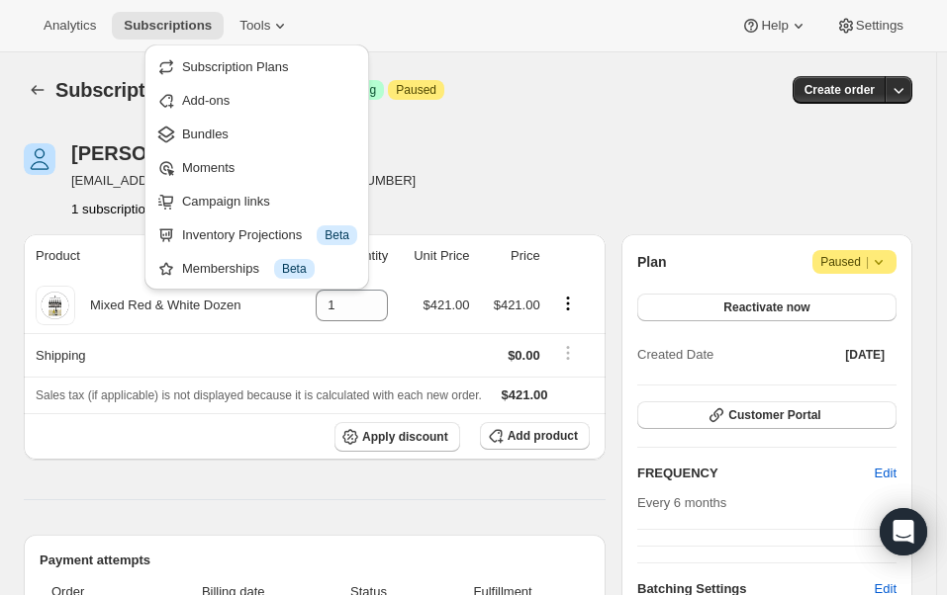
click at [175, 41] on div "Subscription Plans Add-ons Bundles Moments Campaign links Inventory Projections…" at bounding box center [257, 173] width 240 height 266
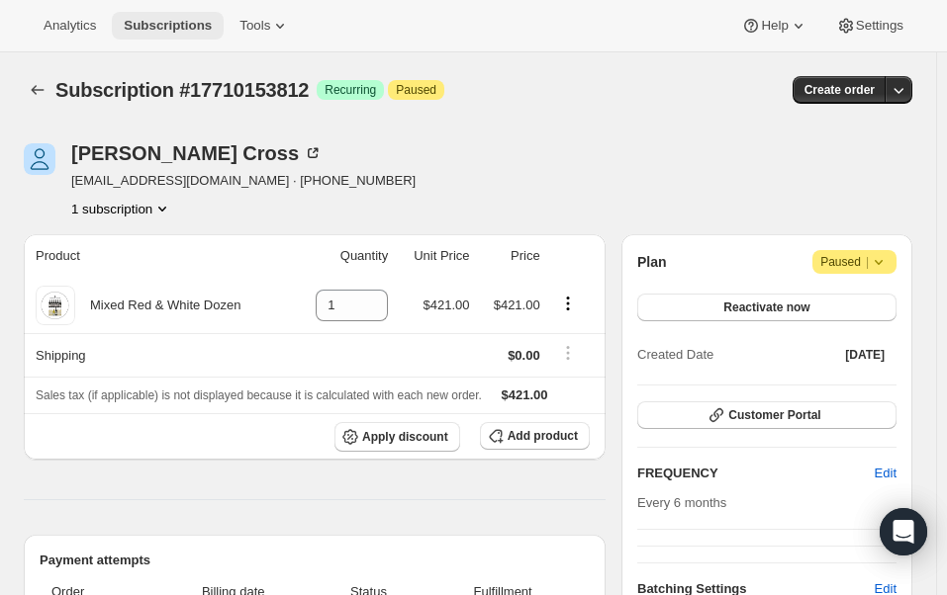
click at [174, 36] on button "Subscriptions" at bounding box center [168, 26] width 112 height 28
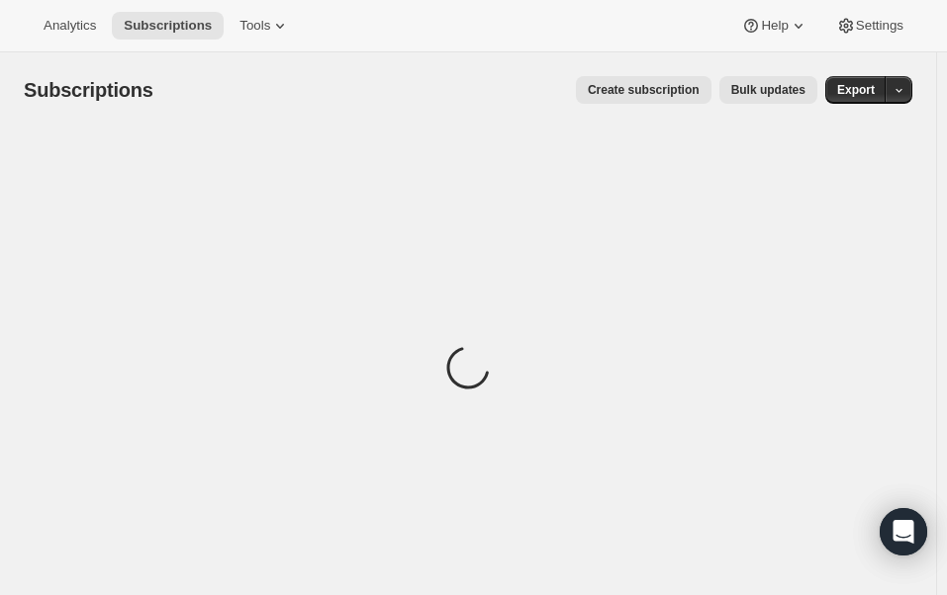
click at [772, 85] on span "Bulk updates" at bounding box center [768, 90] width 74 height 16
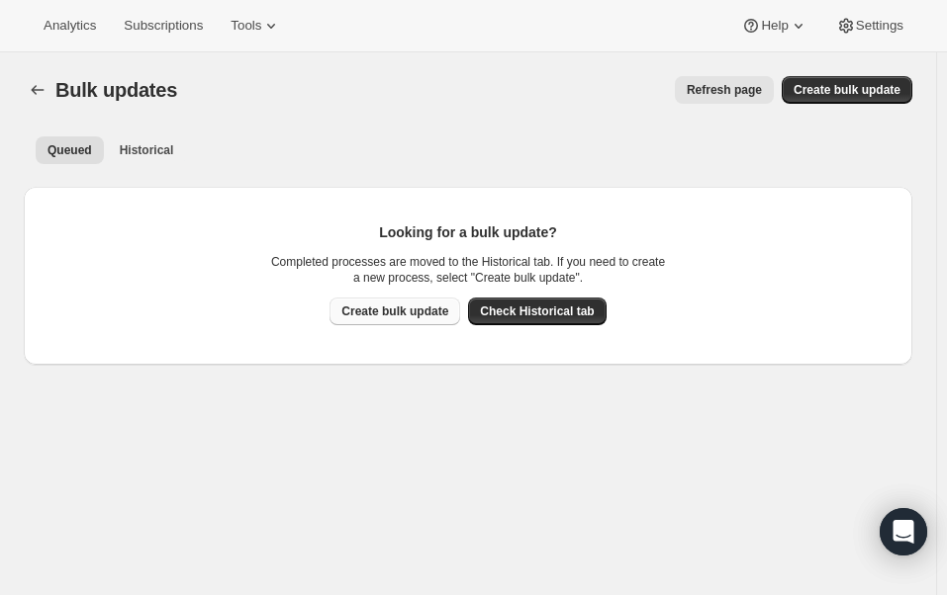
click at [392, 317] on span "Create bulk update" at bounding box center [394, 312] width 107 height 16
select select "14"
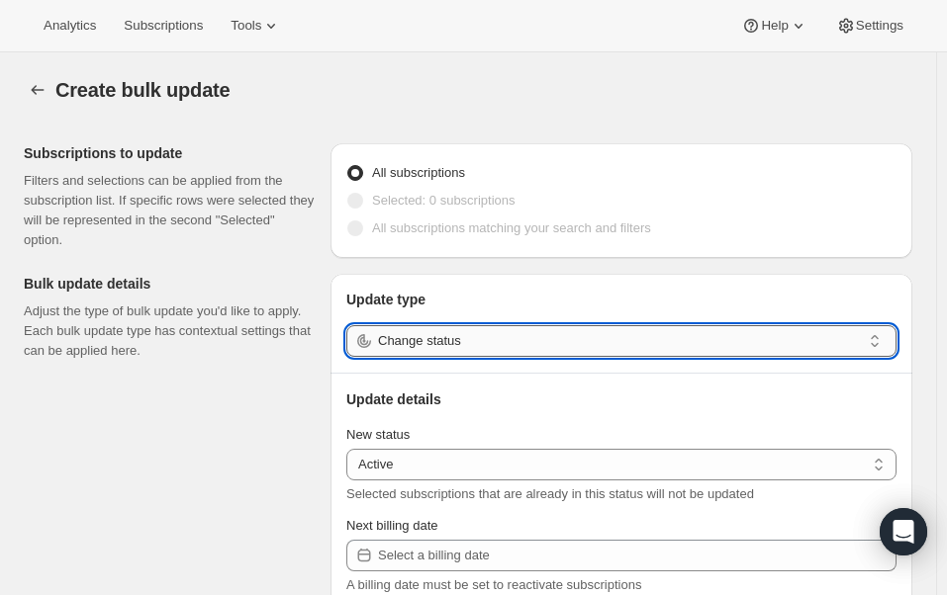
click at [511, 345] on input "Change status" at bounding box center [619, 341] width 483 height 32
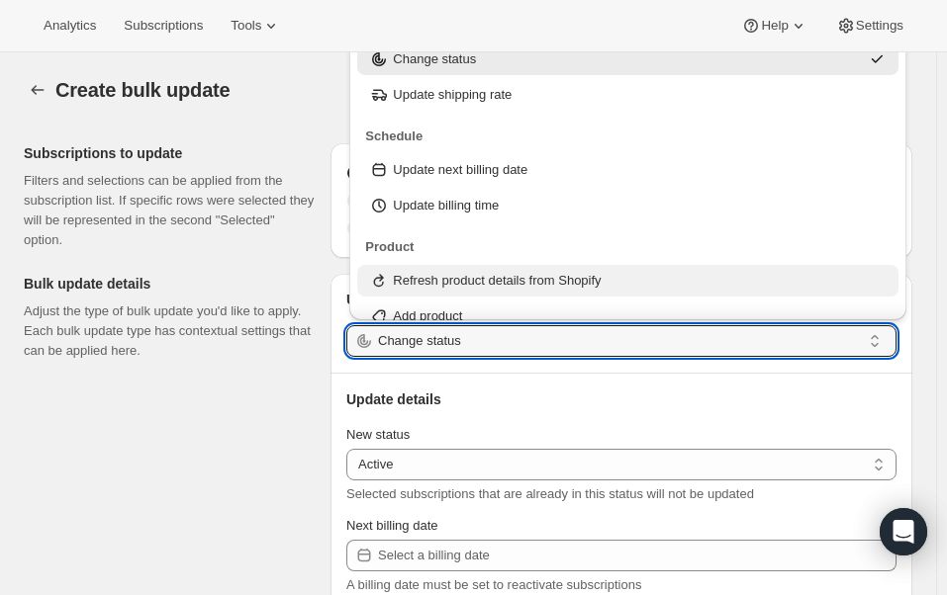
click at [499, 284] on p "Refresh product details from Shopify" at bounding box center [497, 281] width 208 height 20
type input "Refresh product details from Shopify"
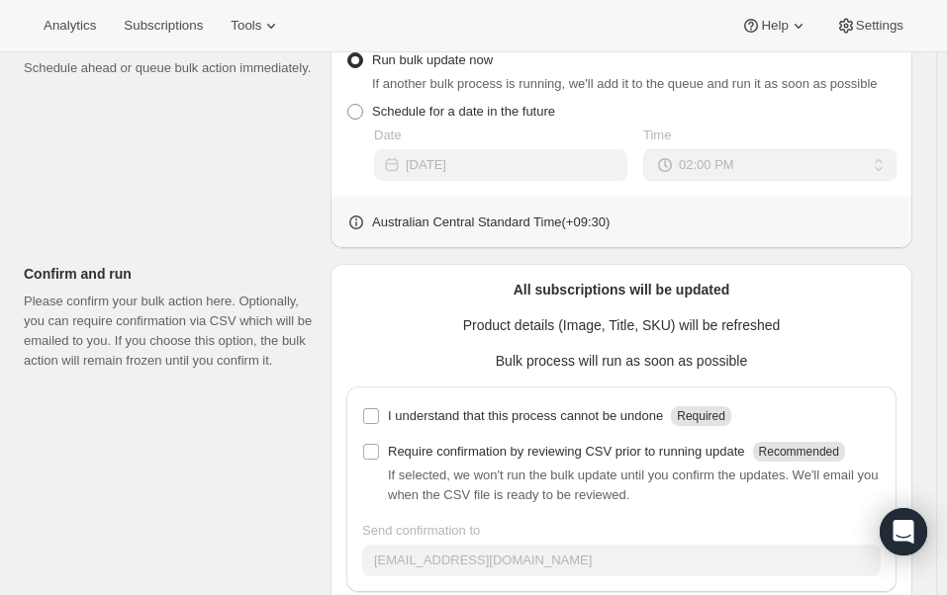
scroll to position [708, 0]
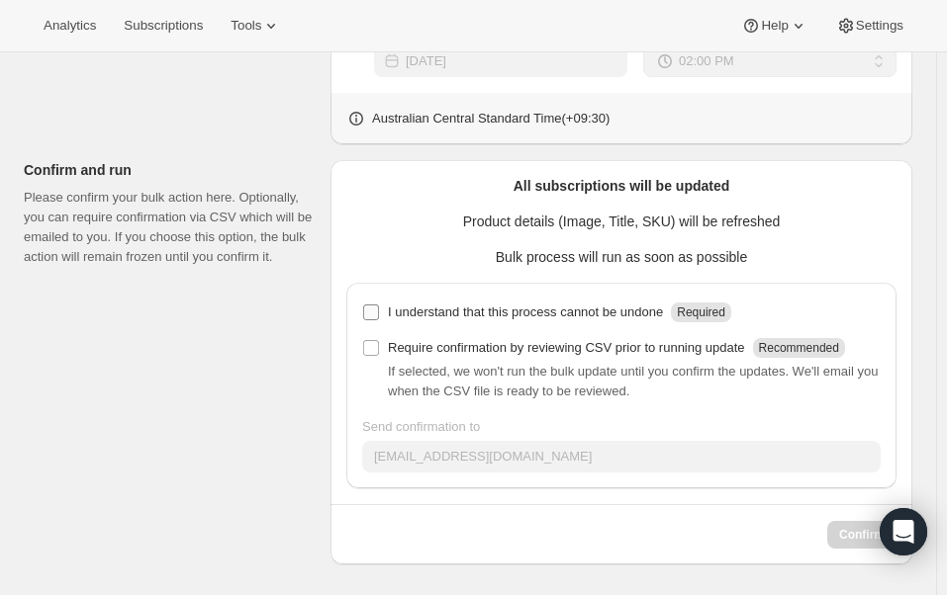
click at [458, 314] on p "I understand that this process cannot be undone" at bounding box center [525, 313] width 275 height 20
click at [379, 314] on input "I understand that this process cannot be undone Required" at bounding box center [371, 313] width 16 height 16
checkbox input "true"
click at [855, 532] on span "Confirm" at bounding box center [862, 535] width 46 height 16
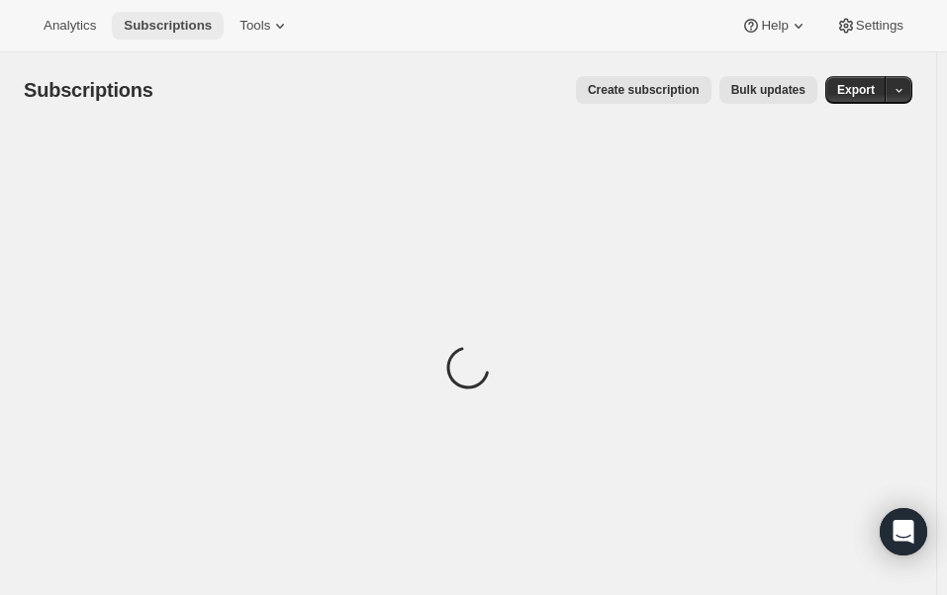
click at [142, 32] on span "Subscriptions" at bounding box center [168, 26] width 88 height 16
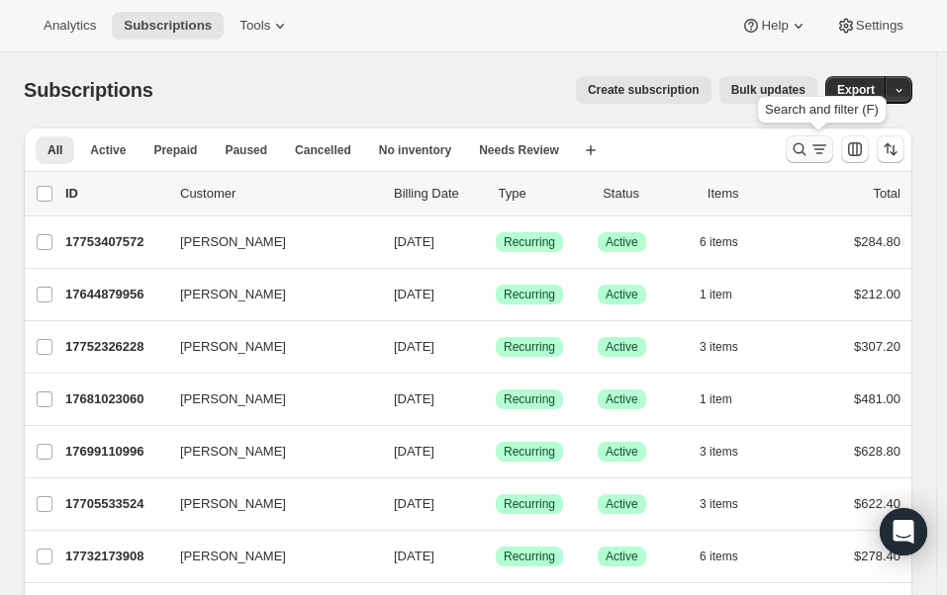
click at [799, 151] on icon "Search and filter results" at bounding box center [799, 149] width 20 height 20
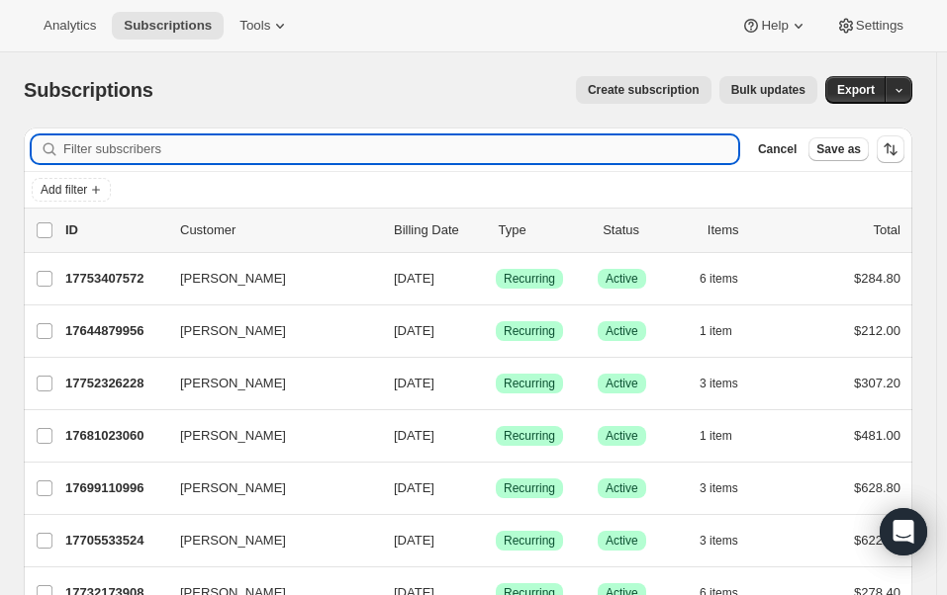
click at [124, 136] on input "Filter subscribers" at bounding box center [400, 150] width 675 height 28
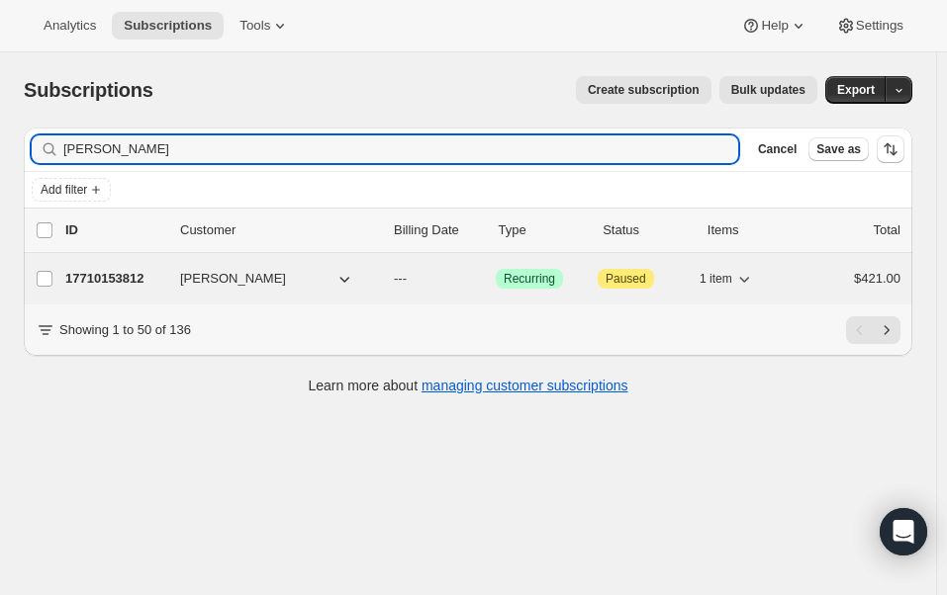
type input "[PERSON_NAME]"
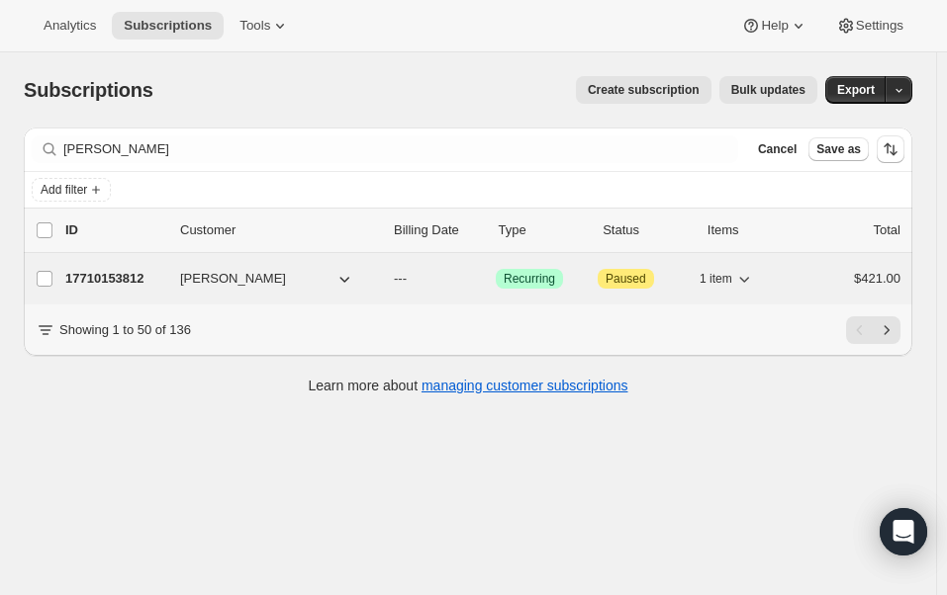
click at [84, 281] on p "17710153812" at bounding box center [114, 279] width 99 height 20
